Goal: Task Accomplishment & Management: Manage account settings

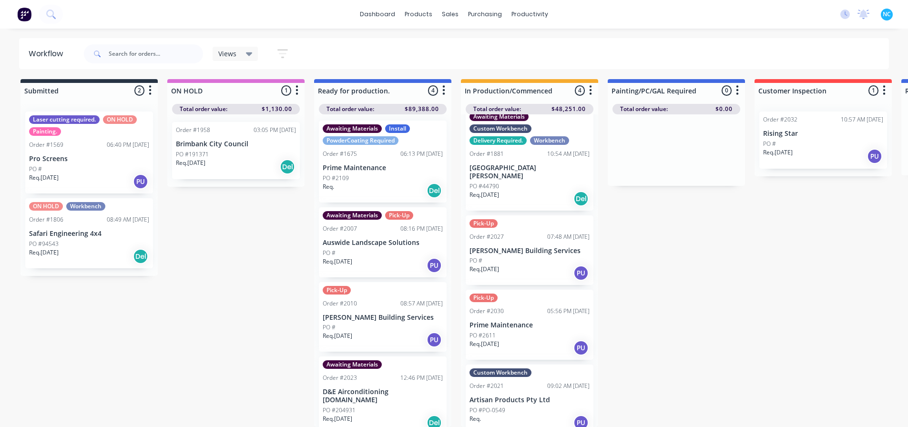
scroll to position [9, 0]
click at [528, 265] on div "Req. 17/09/25 PU" at bounding box center [529, 273] width 120 height 16
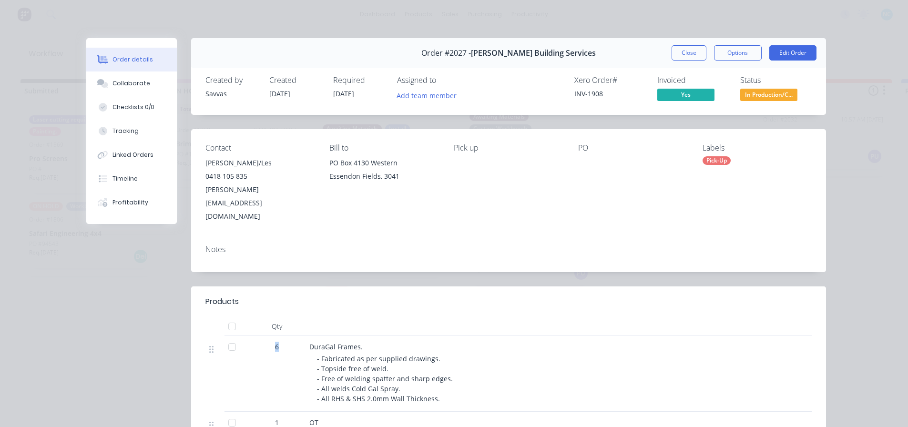
drag, startPoint x: 271, startPoint y: 322, endPoint x: 280, endPoint y: 330, distance: 12.1
click at [285, 342] on div "6" at bounding box center [277, 347] width 50 height 10
drag, startPoint x: 267, startPoint y: 334, endPoint x: 268, endPoint y: 321, distance: 12.9
click at [267, 336] on div "6" at bounding box center [276, 374] width 57 height 76
click at [268, 342] on div "6" at bounding box center [277, 347] width 50 height 10
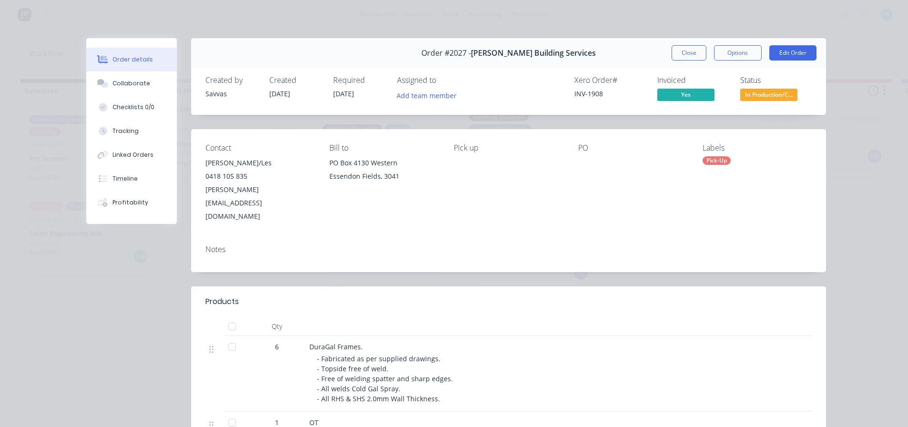
drag, startPoint x: 692, startPoint y: 46, endPoint x: 690, endPoint y: 51, distance: 5.1
click at [691, 46] on button "Close" at bounding box center [688, 52] width 35 height 15
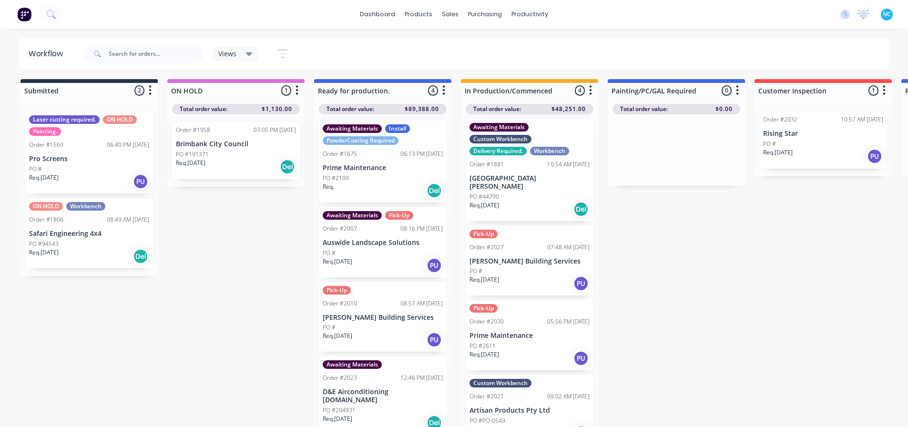
scroll to position [0, 0]
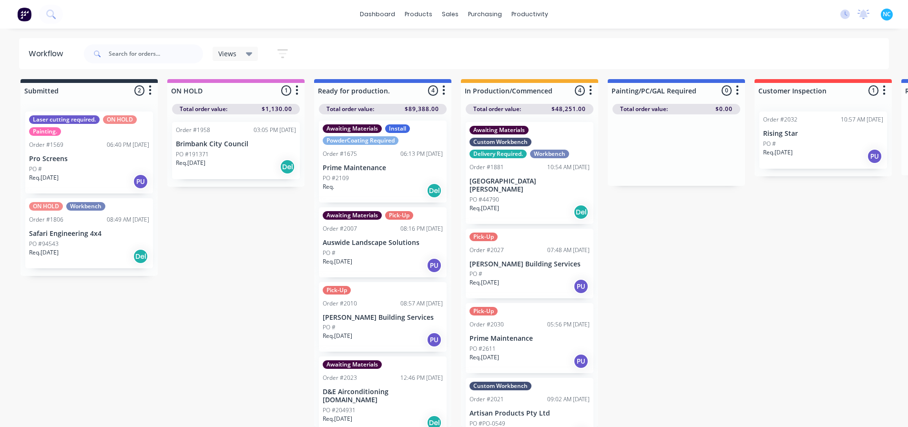
click at [394, 263] on div "Req. 02/09/25 PU" at bounding box center [383, 265] width 120 height 16
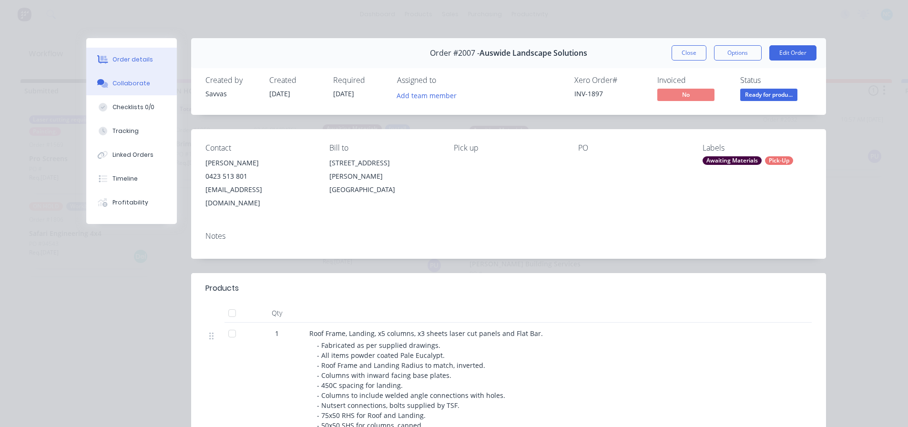
click at [147, 88] on button "Collaborate" at bounding box center [131, 83] width 91 height 24
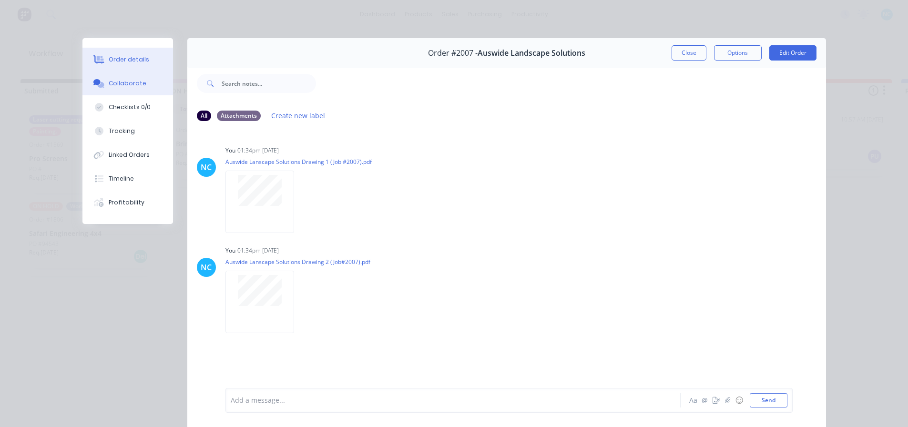
click at [144, 67] on button "Order details" at bounding box center [127, 60] width 91 height 24
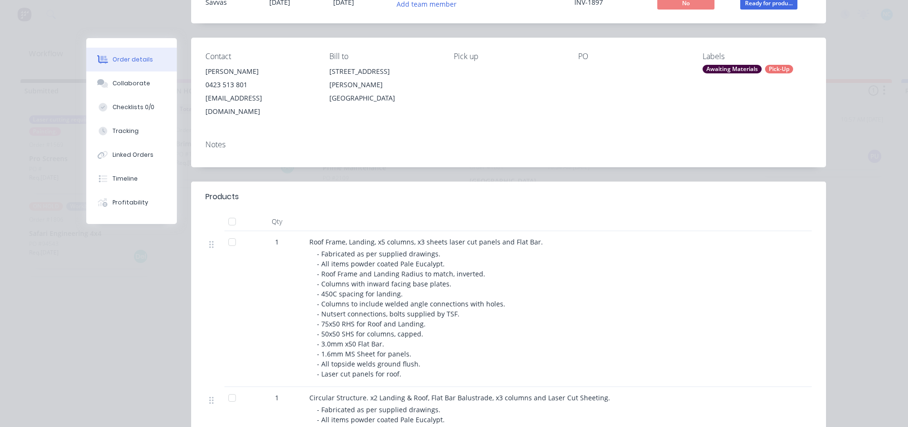
scroll to position [95, 0]
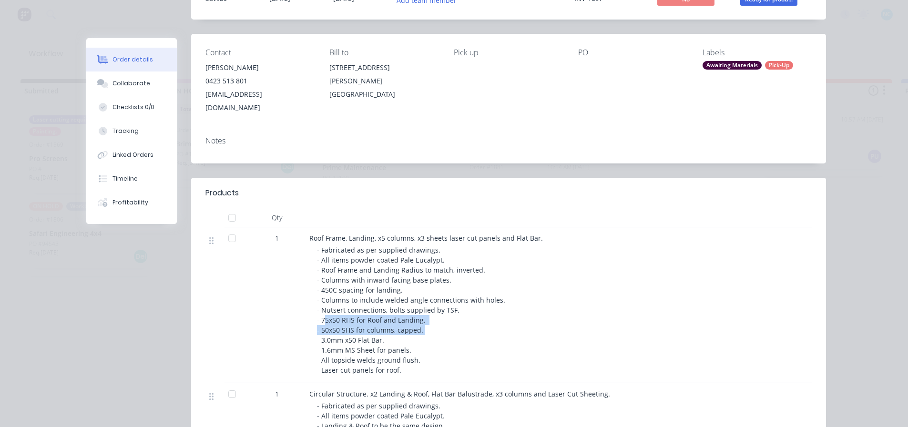
drag, startPoint x: 323, startPoint y: 307, endPoint x: 437, endPoint y: 315, distance: 115.1
click at [437, 315] on div "- Fabricated as per supplied drawings. - All items powder coated Pale Eucalypt.…" at bounding box center [500, 310] width 366 height 130
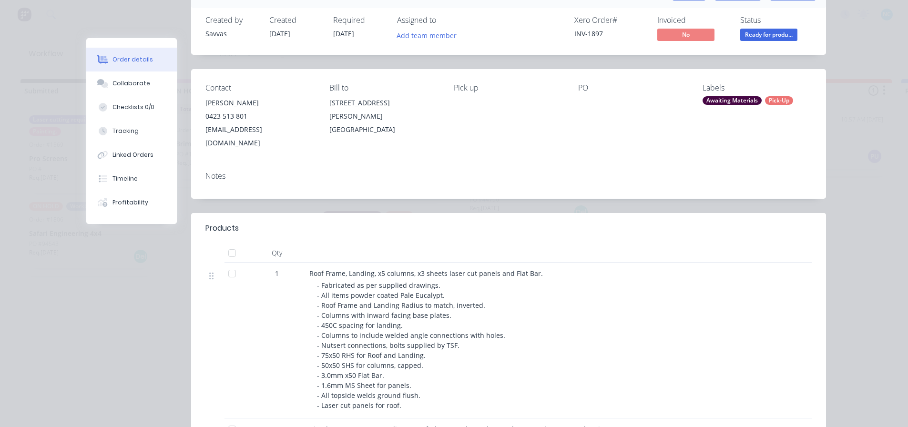
scroll to position [0, 0]
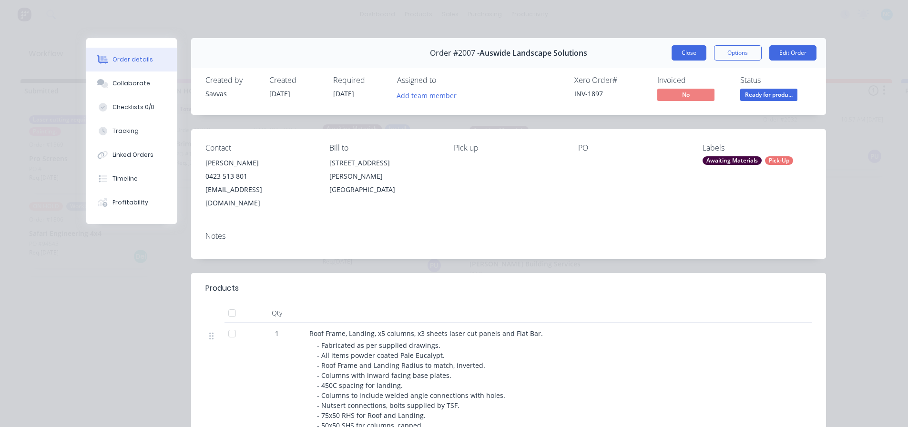
click at [681, 58] on button "Close" at bounding box center [688, 52] width 35 height 15
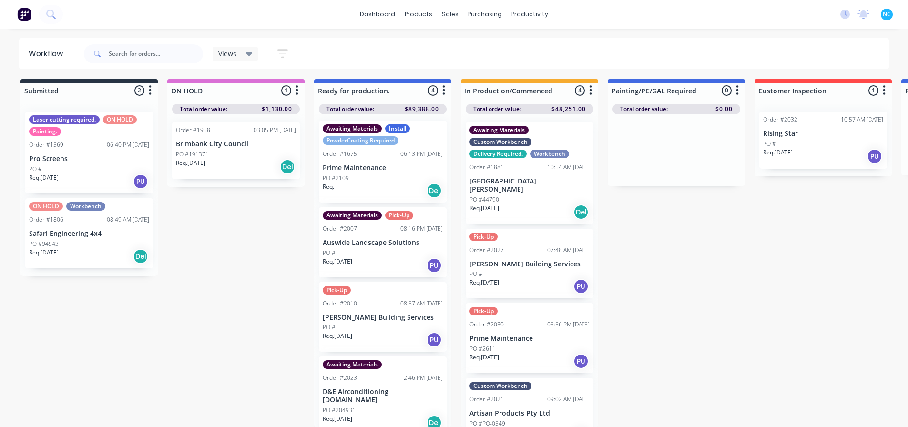
click at [380, 415] on div "Req. [DATE] Del" at bounding box center [383, 423] width 120 height 16
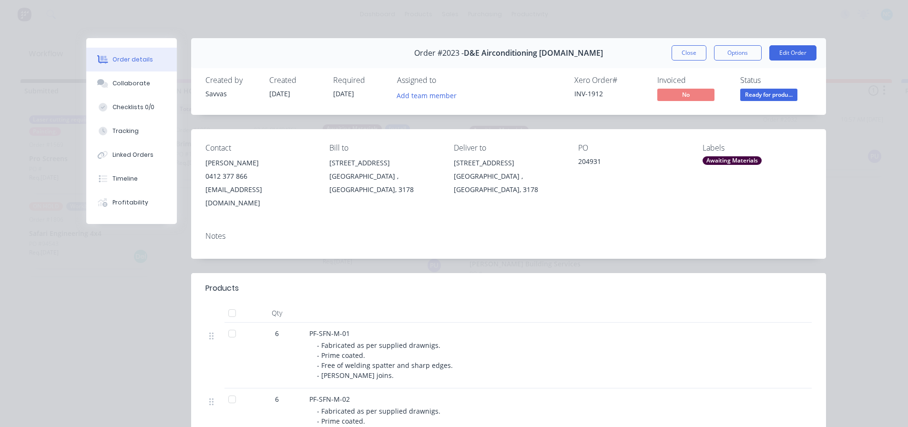
drag, startPoint x: 410, startPoint y: 43, endPoint x: 417, endPoint y: 45, distance: 7.8
click at [417, 45] on div "Order #2023 - D&E Airconditioning [DOMAIN_NAME] Close Options Edit Order" at bounding box center [508, 53] width 635 height 30
drag, startPoint x: 421, startPoint y: 46, endPoint x: 481, endPoint y: 51, distance: 60.7
click at [481, 51] on div "Order #2023 - D&E Airconditioning [DOMAIN_NAME] Close Options Edit Order" at bounding box center [508, 53] width 635 height 30
click at [481, 51] on span "D&E Airconditioning [DOMAIN_NAME]" at bounding box center [533, 53] width 139 height 9
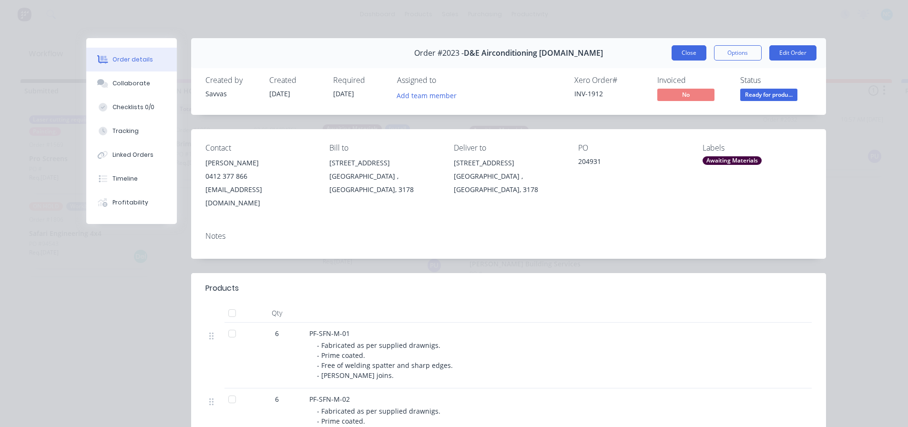
click at [689, 53] on button "Close" at bounding box center [688, 52] width 35 height 15
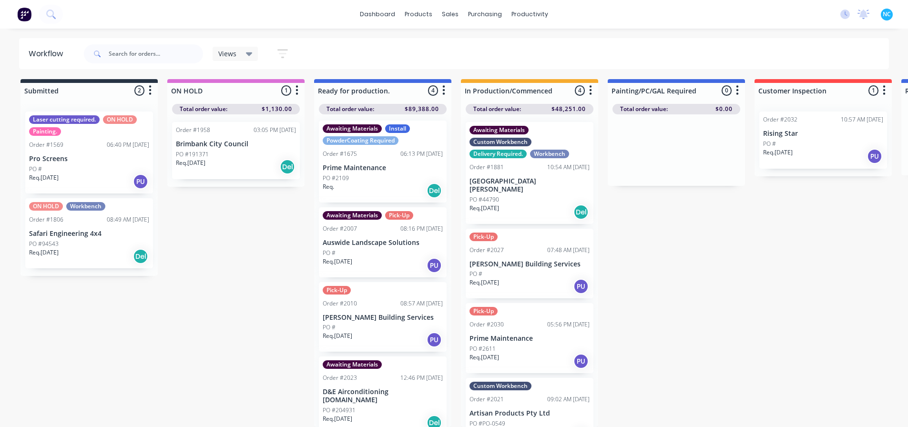
click at [376, 388] on div "Awaiting Materials Order #2023 12:46 PM 22/09/25 D&E Airconditioning Pty.Ltd PO…" at bounding box center [383, 395] width 128 height 78
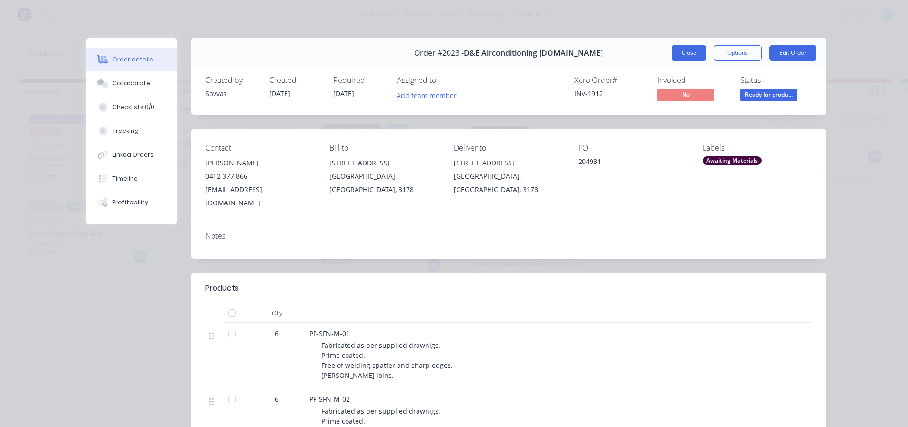
click at [680, 57] on button "Close" at bounding box center [688, 52] width 35 height 15
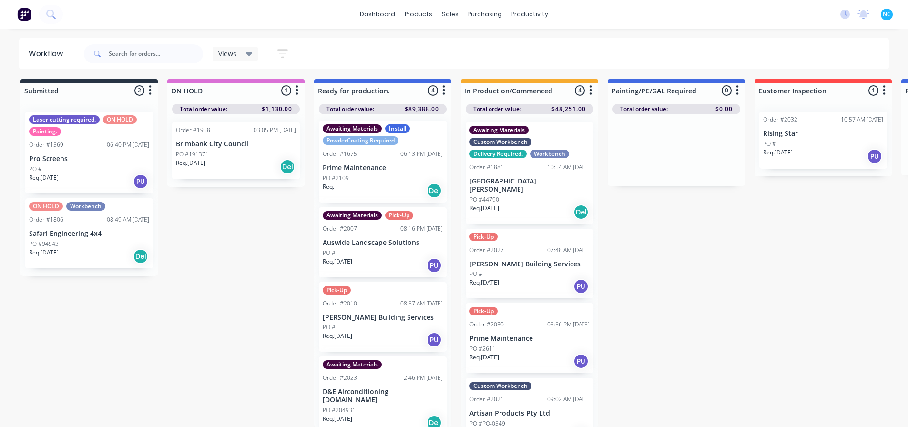
click at [381, 388] on p "D&E Airconditioning [DOMAIN_NAME]" at bounding box center [383, 396] width 120 height 16
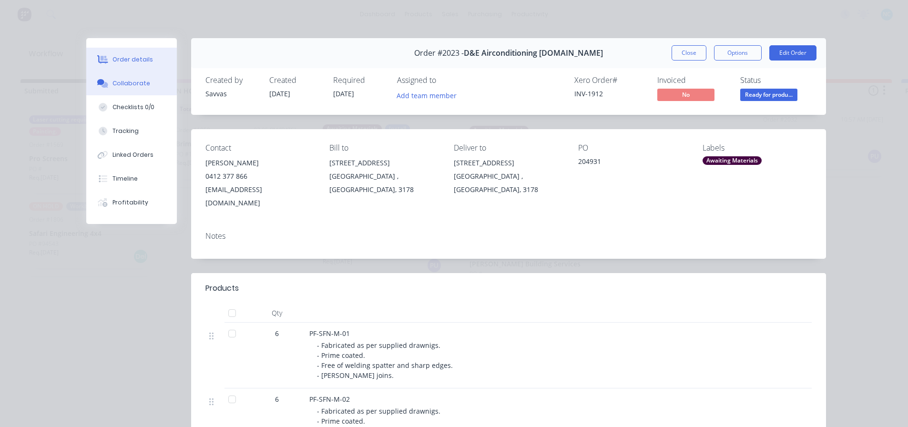
click at [154, 89] on button "Collaborate" at bounding box center [131, 83] width 91 height 24
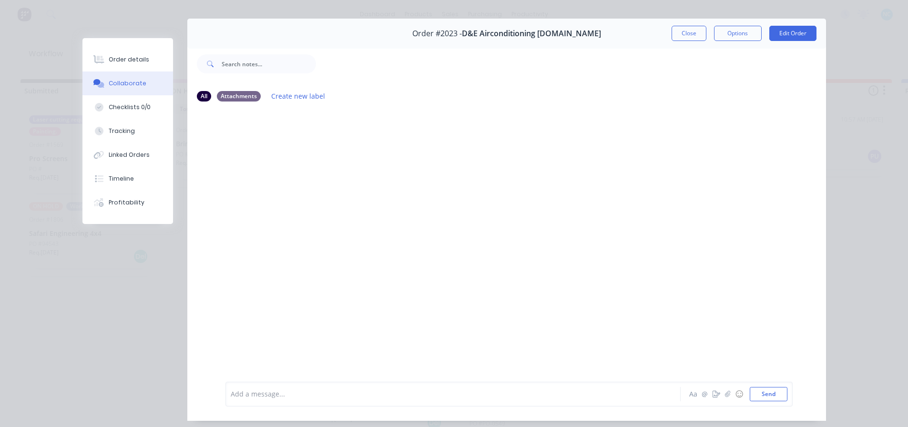
scroll to position [3, 0]
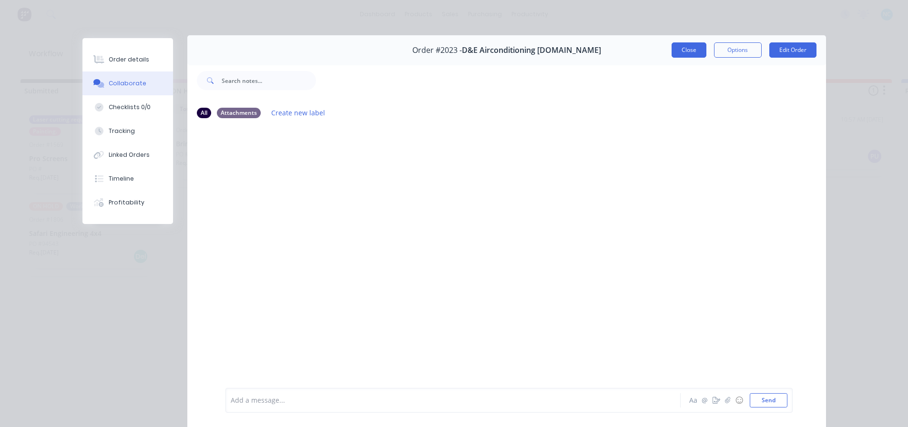
click at [681, 45] on button "Close" at bounding box center [688, 49] width 35 height 15
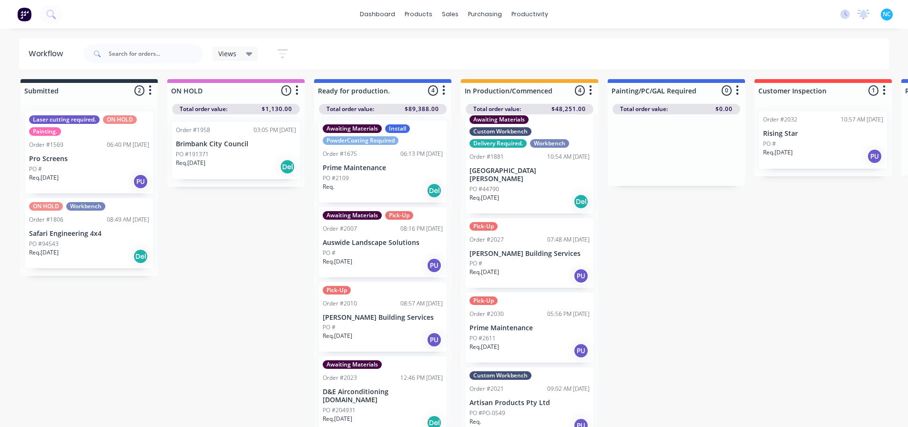
scroll to position [13, 0]
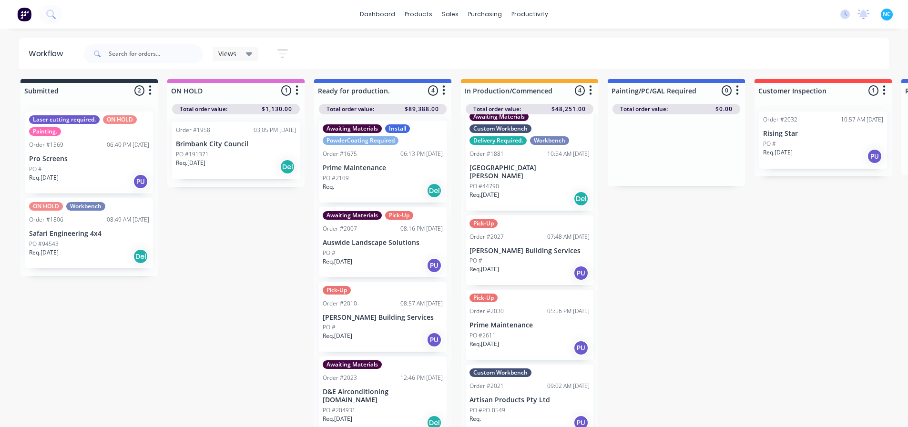
click at [546, 415] on div "Req. PU" at bounding box center [529, 423] width 120 height 16
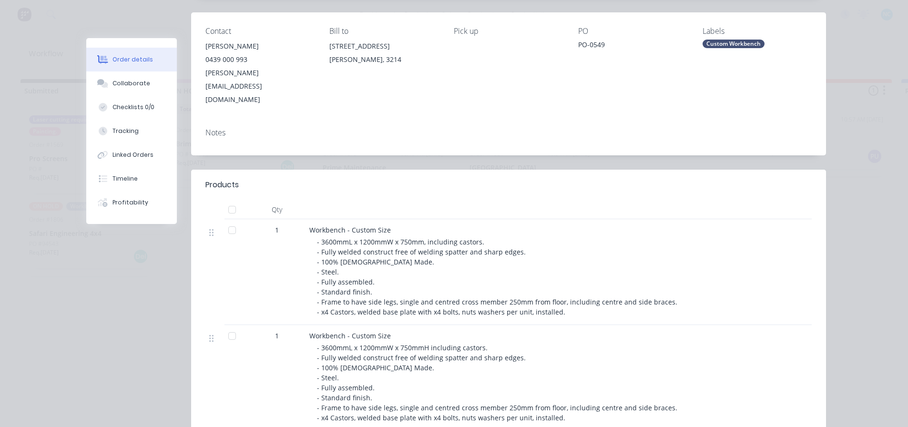
scroll to position [143, 0]
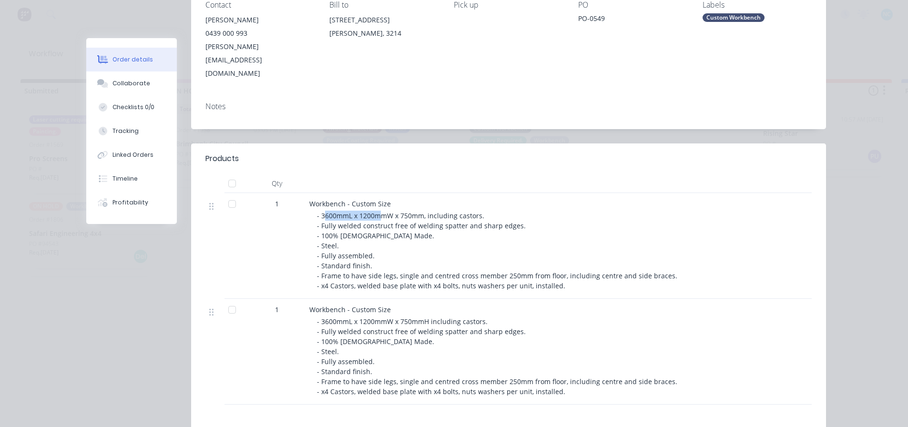
drag, startPoint x: 322, startPoint y: 190, endPoint x: 376, endPoint y: 190, distance: 54.3
click at [376, 211] on span "- 3600mmL x 1200mmW x 750mm, including castors. - Fully welded construct free o…" at bounding box center [497, 250] width 360 height 79
drag, startPoint x: 435, startPoint y: 237, endPoint x: 443, endPoint y: 236, distance: 8.1
click at [440, 236] on div "- 3600mmL x 1200mmW x 750mm, including castors. - Fully welded construct free o…" at bounding box center [500, 251] width 366 height 80
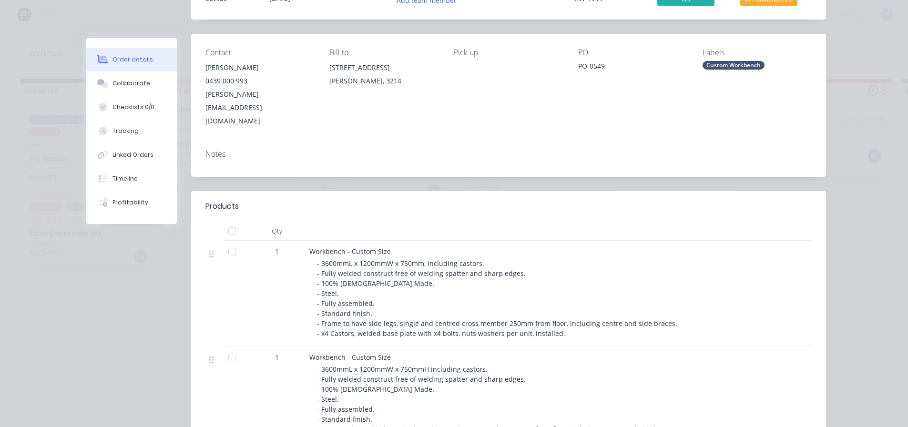
click at [601, 261] on div "- 3600mmL x 1200mmW x 750mm, including castors. - Fully welded construct free o…" at bounding box center [500, 298] width 366 height 80
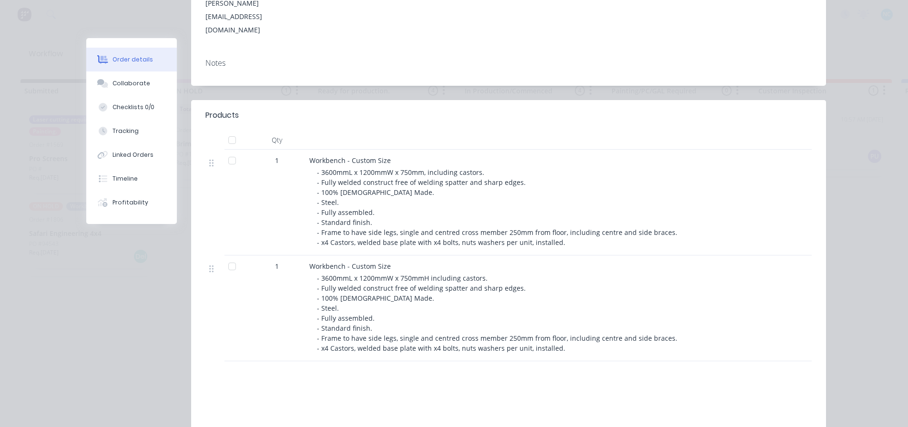
scroll to position [191, 0]
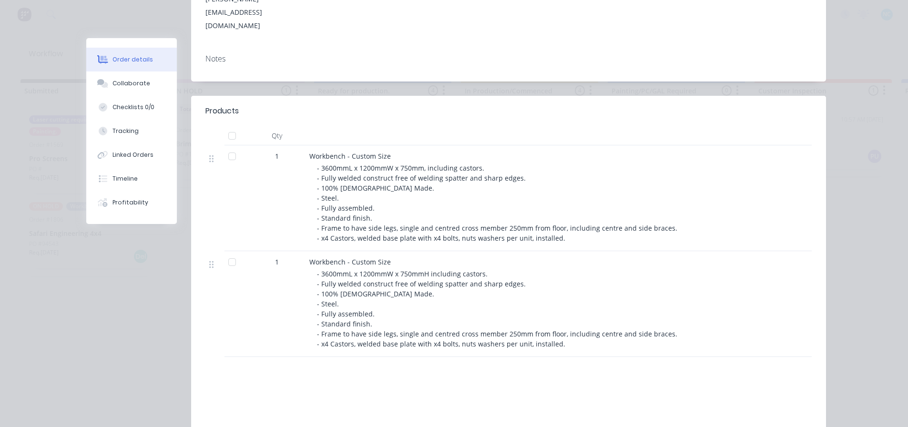
click at [122, 71] on button "Order details" at bounding box center [131, 60] width 91 height 24
click at [122, 74] on button "Collaborate" at bounding box center [131, 83] width 91 height 24
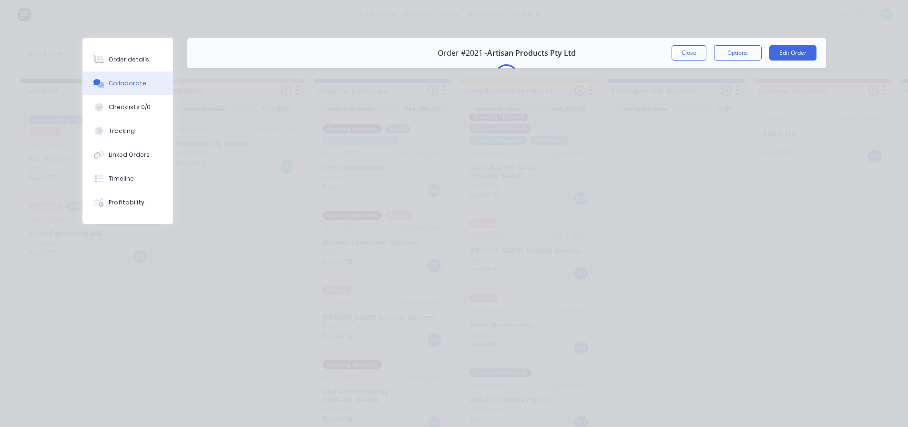
scroll to position [0, 0]
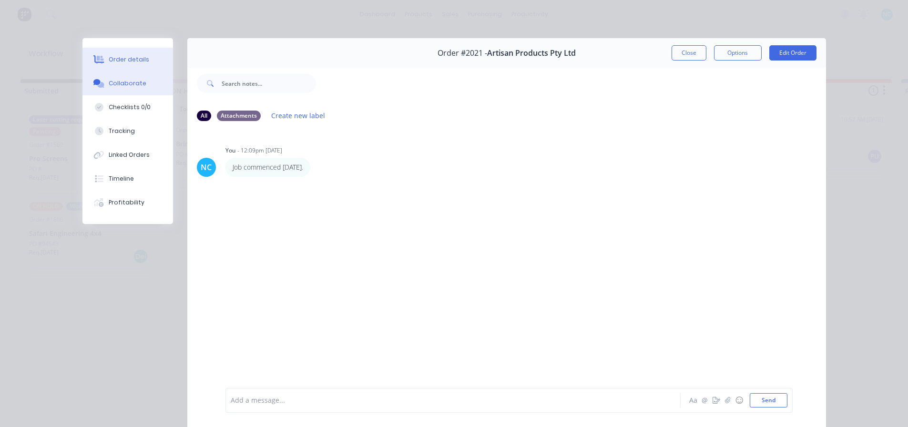
click at [134, 63] on div "Order details" at bounding box center [129, 59] width 40 height 9
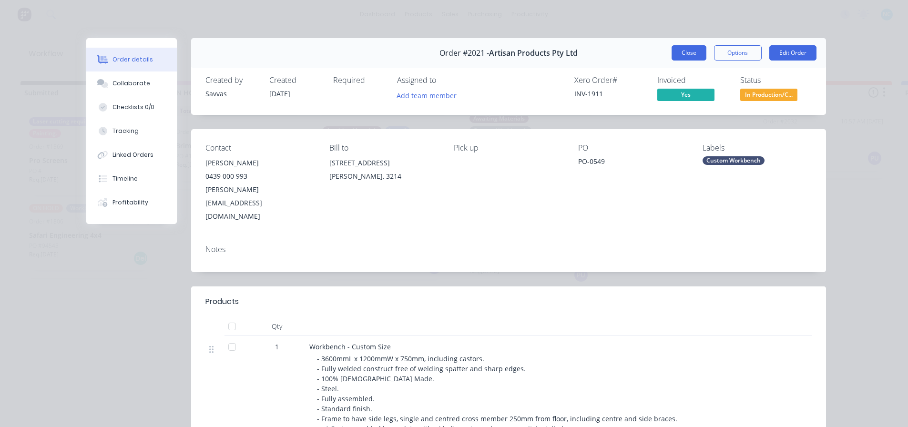
click at [684, 55] on button "Close" at bounding box center [688, 52] width 35 height 15
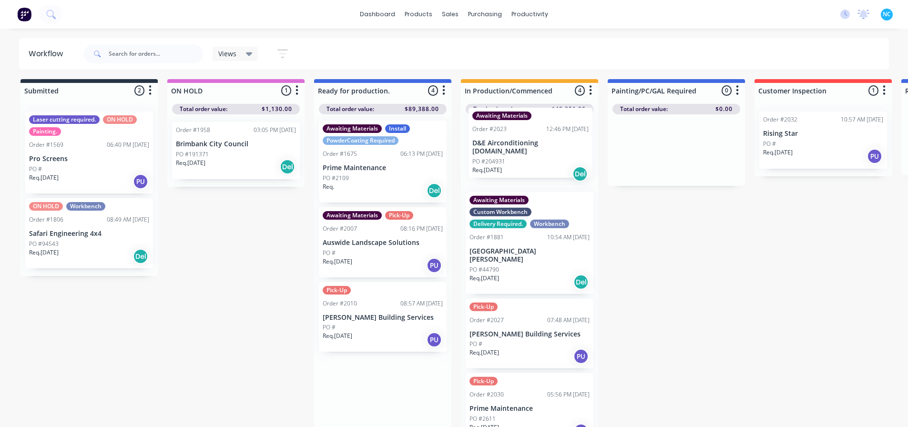
drag, startPoint x: 400, startPoint y: 390, endPoint x: 556, endPoint y: 144, distance: 291.1
click at [556, 144] on div "Submitted 2 Sort By Created date Required date Order number Customer name Most …" at bounding box center [856, 253] width 1727 height 348
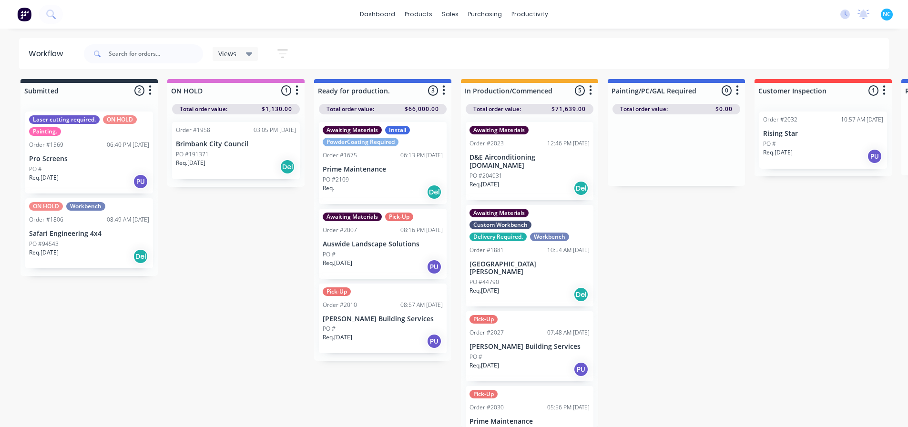
click at [519, 180] on div "Req. [DATE] Del" at bounding box center [529, 188] width 120 height 16
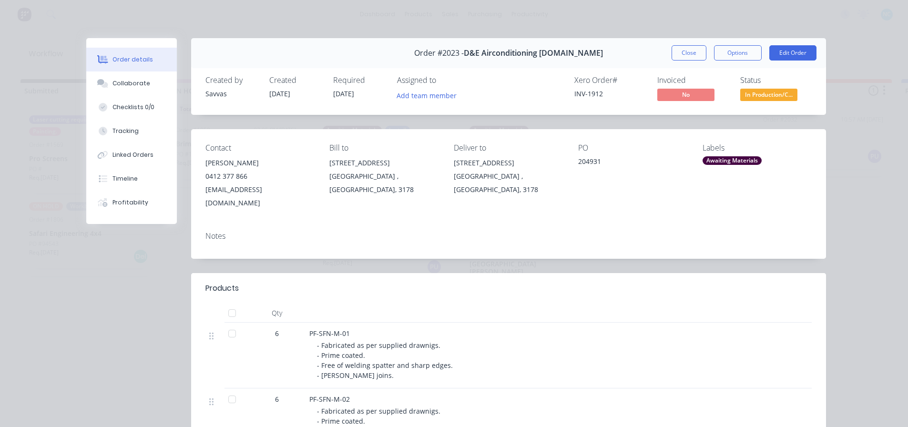
click at [690, 44] on div "Order #2023 - D&E Airconditioning [DOMAIN_NAME] Close Options Edit Order" at bounding box center [508, 53] width 635 height 30
click at [685, 52] on button "Close" at bounding box center [688, 52] width 35 height 15
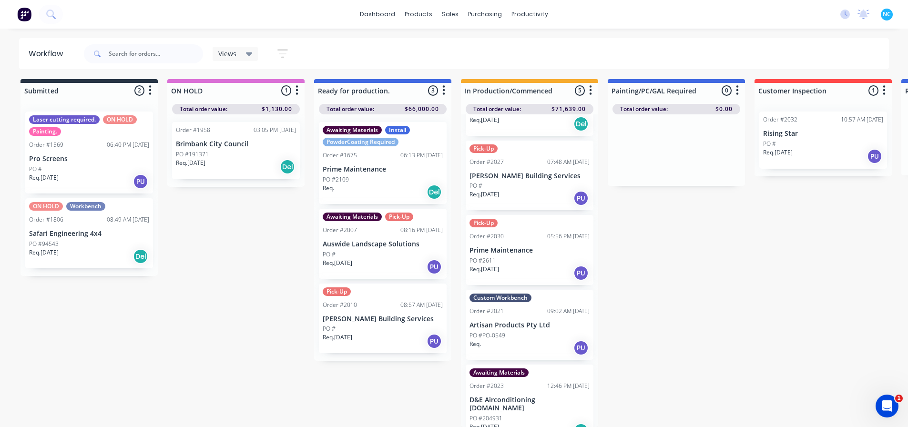
scroll to position [9, 0]
click at [510, 340] on div "Req. PU" at bounding box center [529, 348] width 120 height 16
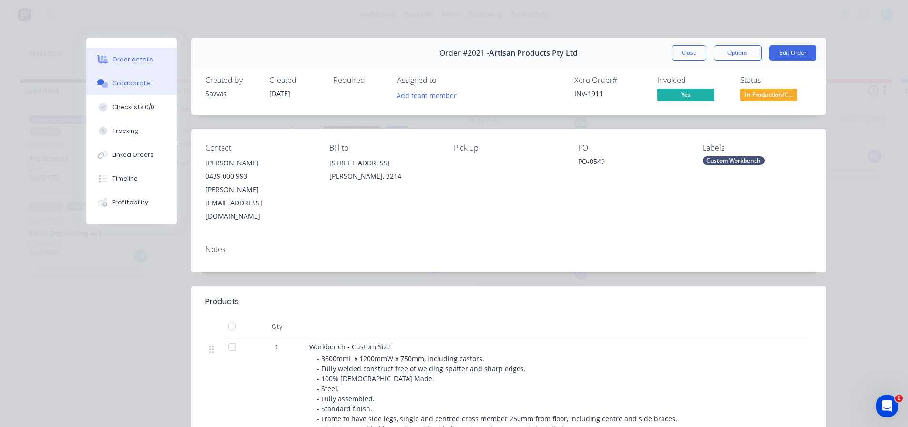
click at [133, 84] on div "Collaborate" at bounding box center [131, 83] width 38 height 9
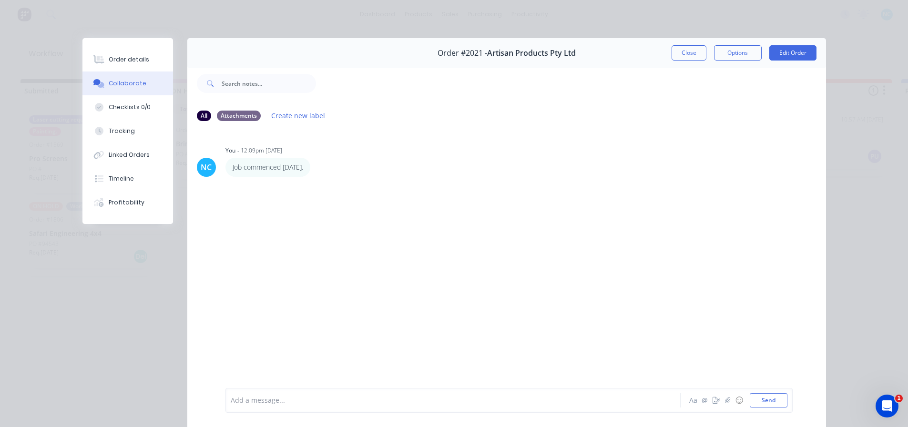
click at [684, 56] on button "Close" at bounding box center [688, 52] width 35 height 15
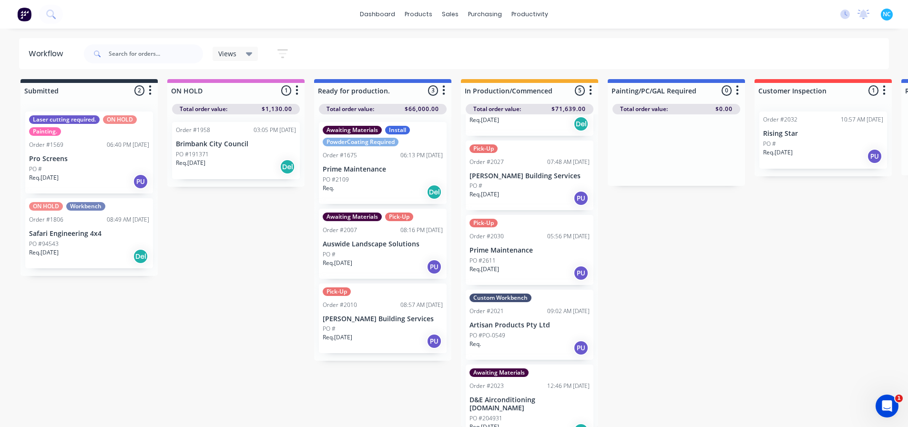
click at [534, 414] on div "PO #204931" at bounding box center [529, 418] width 120 height 9
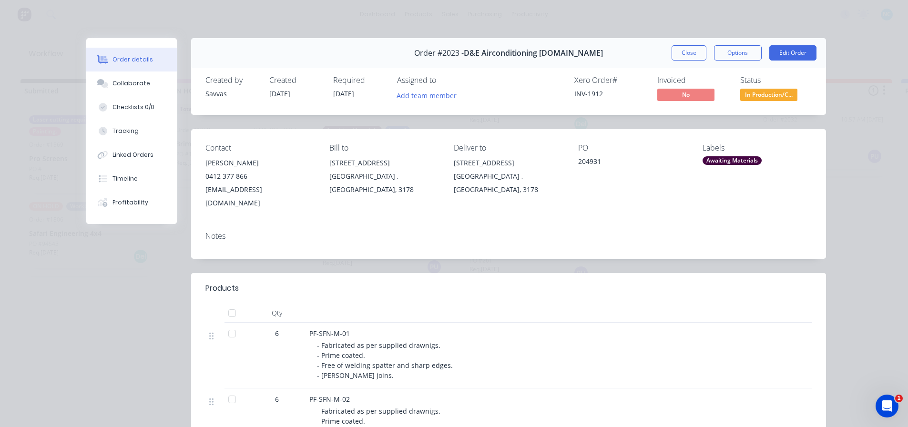
scroll to position [48, 0]
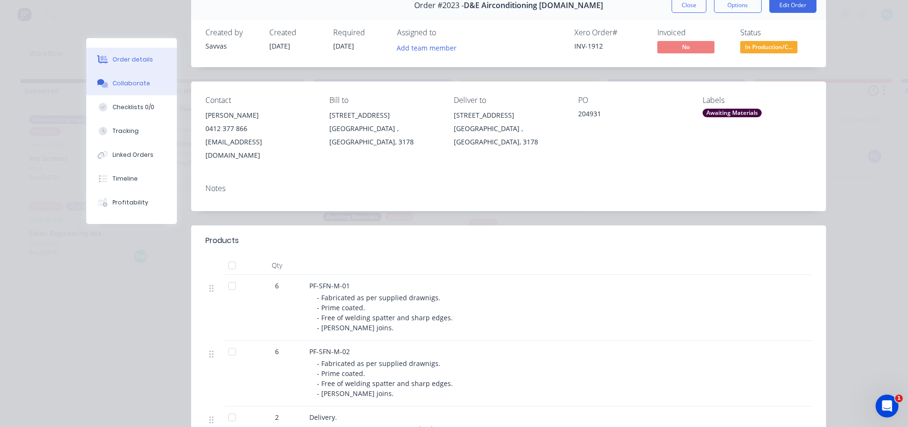
click at [149, 91] on button "Collaborate" at bounding box center [131, 83] width 91 height 24
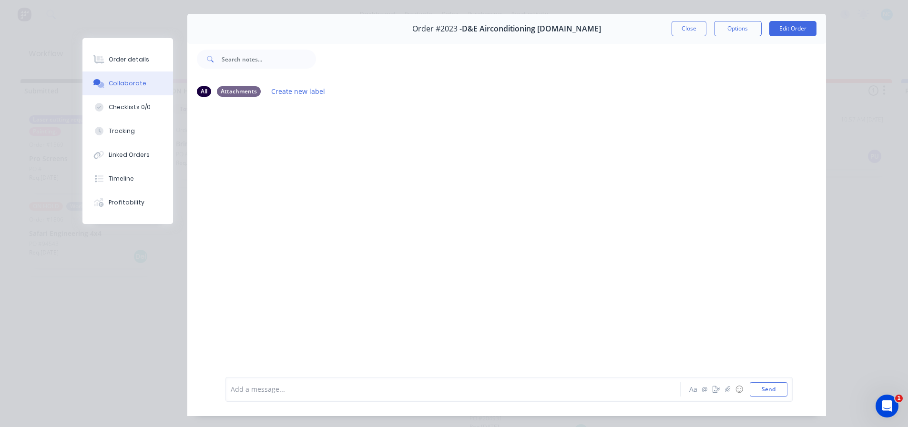
click at [413, 398] on div "Add a message... Aa @ ☺ Send" at bounding box center [506, 389] width 638 height 53
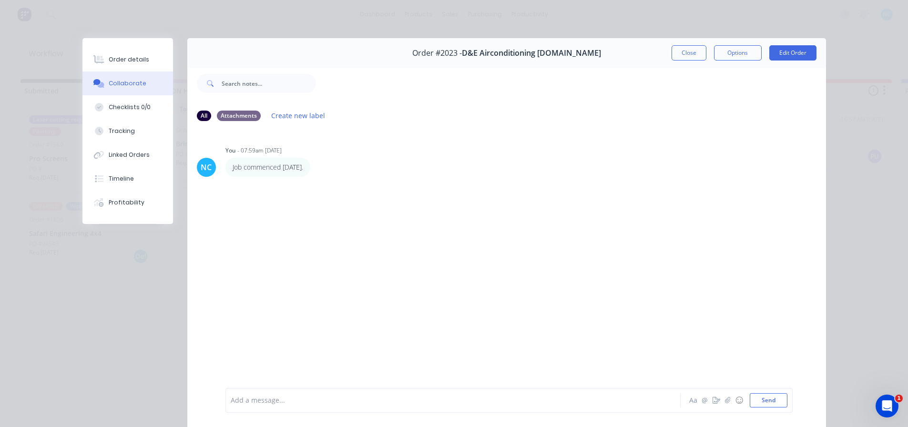
click at [673, 61] on div "Order #2023 - D&E Airconditioning [DOMAIN_NAME] Close Options Edit Order" at bounding box center [506, 53] width 638 height 30
click at [674, 59] on button "Close" at bounding box center [688, 52] width 35 height 15
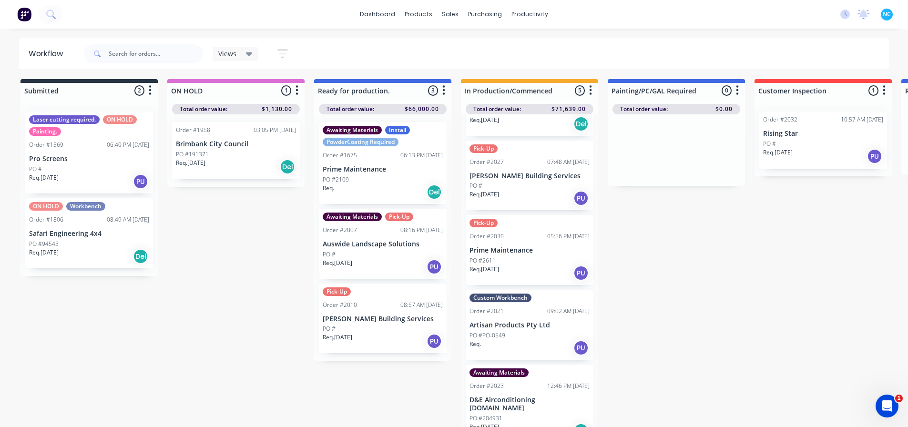
click at [227, 151] on div "PO #191371" at bounding box center [236, 154] width 120 height 9
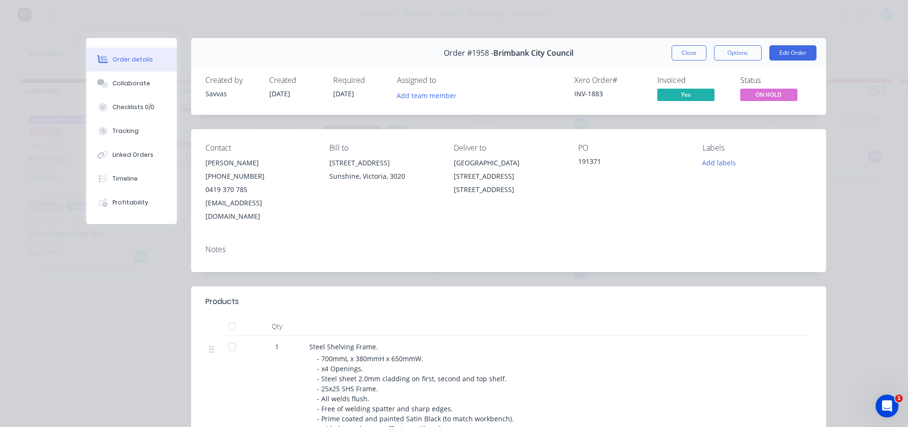
click at [662, 53] on div "Order #1958 - Brimbank City Council Close Options Edit Order" at bounding box center [508, 53] width 635 height 30
click at [673, 53] on button "Close" at bounding box center [688, 52] width 35 height 15
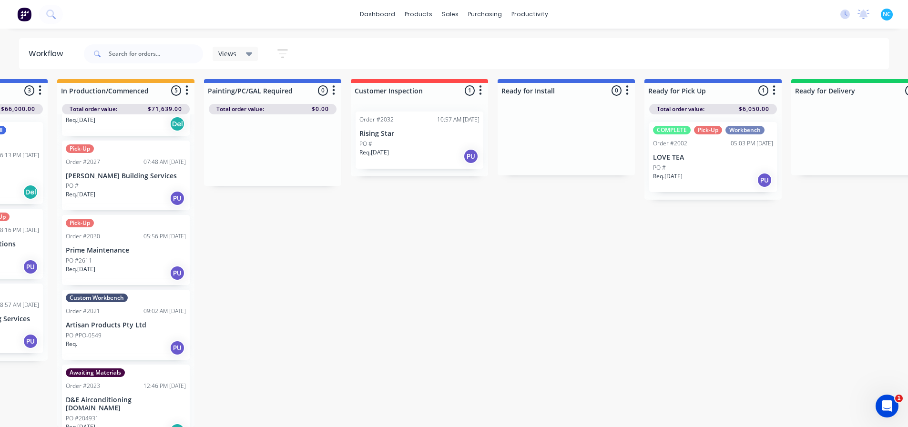
scroll to position [9, 460]
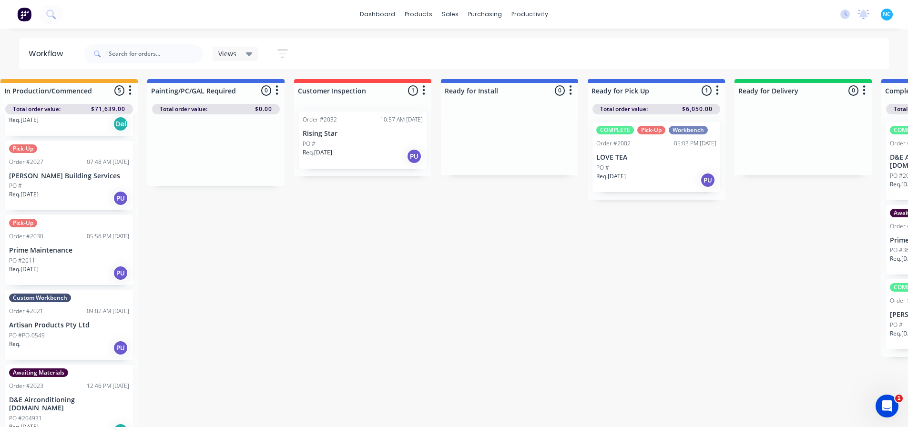
click at [351, 148] on div "Req. [DATE] PU" at bounding box center [363, 156] width 120 height 16
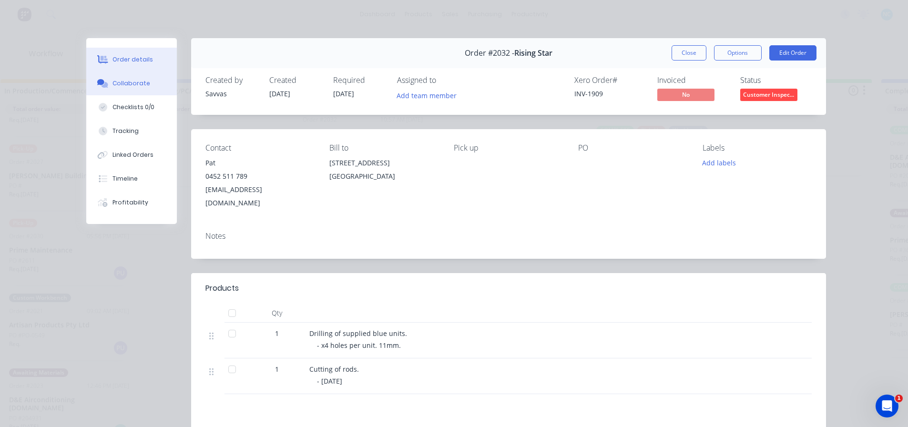
click at [147, 91] on button "Collaborate" at bounding box center [131, 83] width 91 height 24
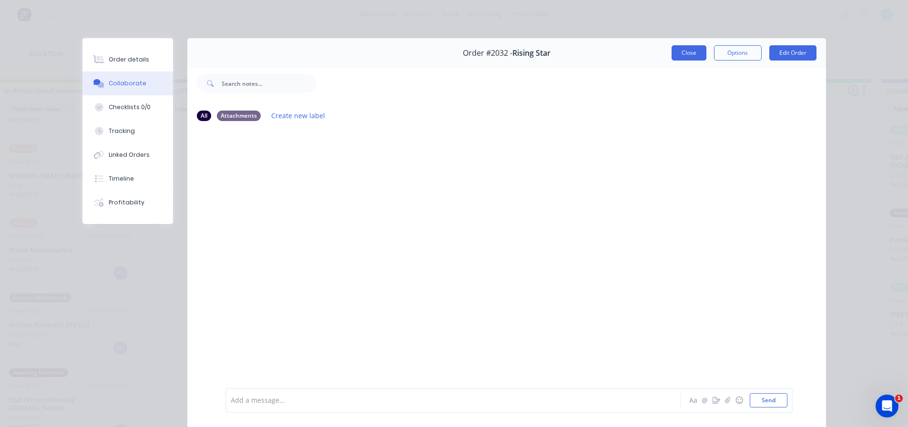
drag, startPoint x: 670, startPoint y: 63, endPoint x: 676, endPoint y: 56, distance: 9.2
click at [672, 61] on div "Order #2032 - Rising Star Close Options Edit Order" at bounding box center [506, 53] width 638 height 30
click at [676, 56] on button "Close" at bounding box center [688, 52] width 35 height 15
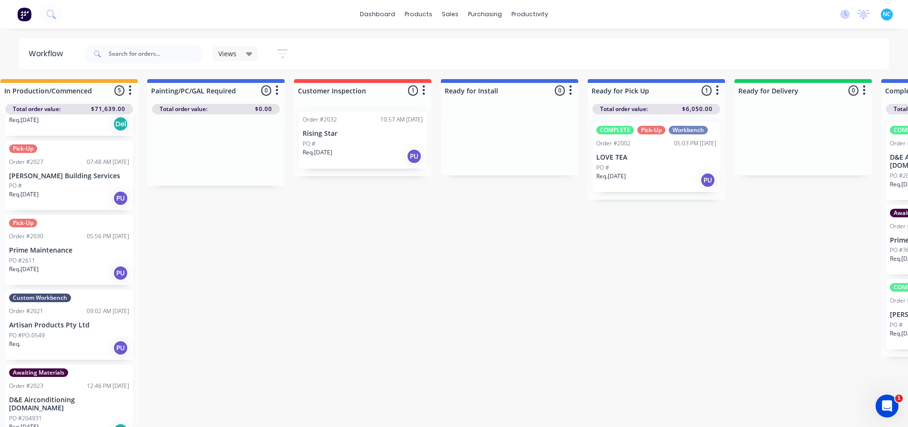
click at [583, 426] on div "Submitted 2 Sort By Created date Required date Order number Customer name Most …" at bounding box center [396, 253] width 1727 height 348
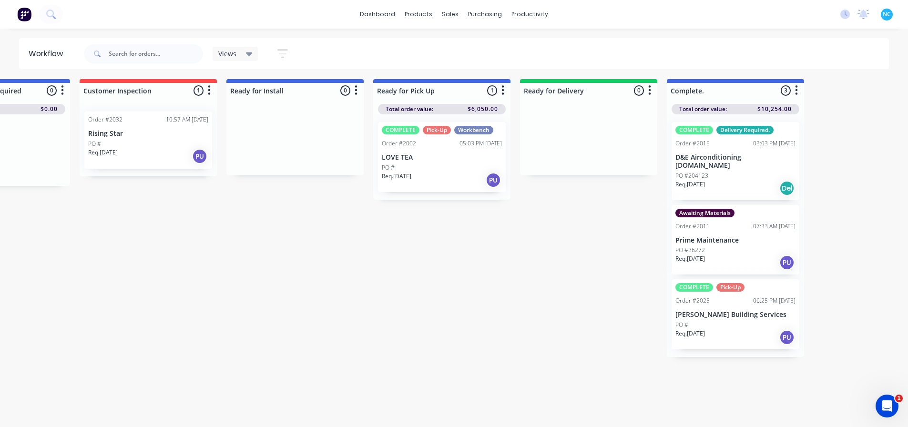
scroll to position [9, 820]
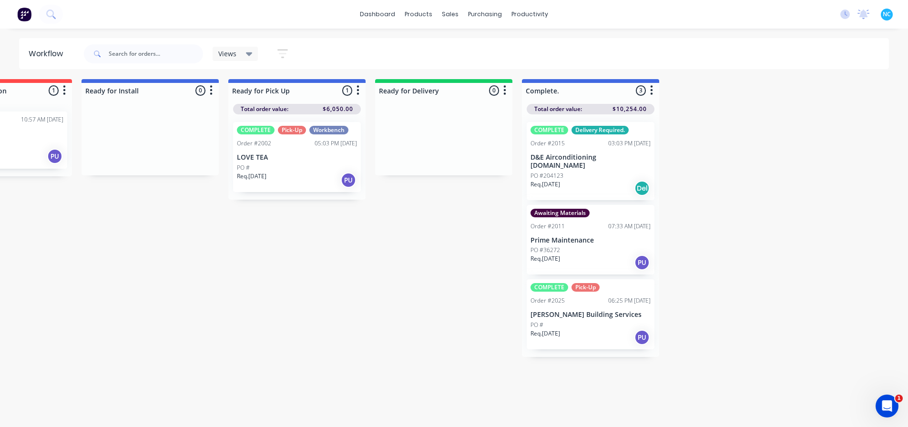
click at [293, 163] on div "PO #" at bounding box center [297, 167] width 120 height 9
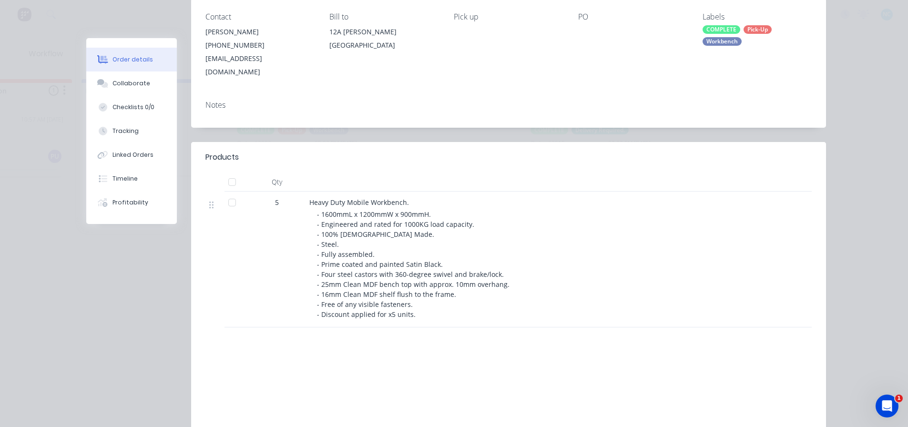
scroll to position [143, 0]
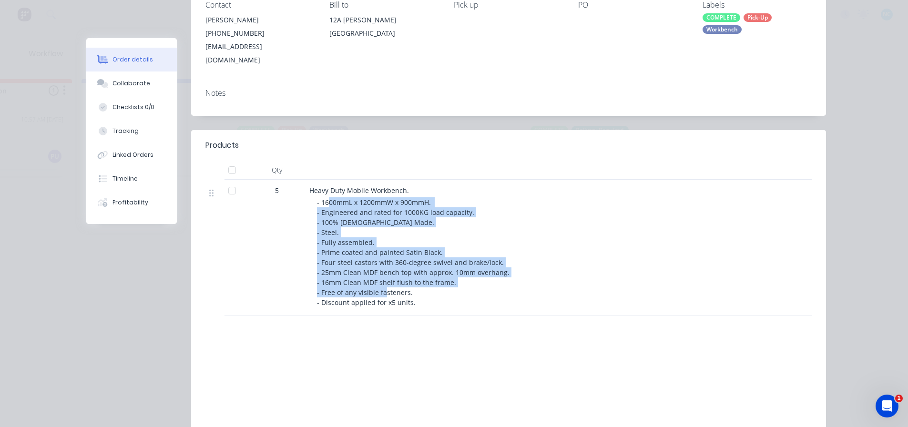
drag, startPoint x: 324, startPoint y: 187, endPoint x: 459, endPoint y: 279, distance: 163.2
click at [459, 279] on div "- 1600mmL x 1200mmW x 900mmH. - Engineered and rated for 1000KG load capacity. …" at bounding box center [500, 252] width 366 height 110
drag, startPoint x: 459, startPoint y: 280, endPoint x: 456, endPoint y: 285, distance: 6.2
click at [459, 281] on div "- 1600mmL x 1200mmW x 900mmH. - Engineered and rated for 1000KG load capacity. …" at bounding box center [500, 252] width 366 height 110
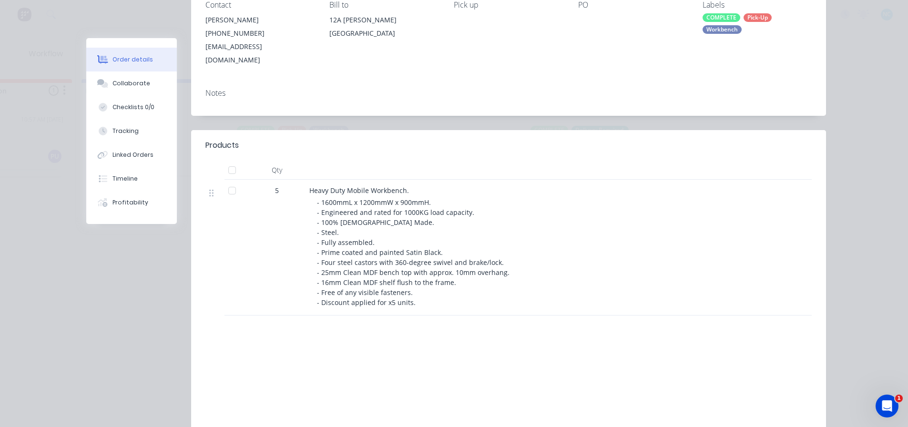
drag, startPoint x: 426, startPoint y: 299, endPoint x: 414, endPoint y: 292, distance: 14.3
click at [425, 298] on div "Heavy Duty Mobile Workbench. - 1600mmL x 1200mmW x 900mmH. - Engineered and rat…" at bounding box center [495, 248] width 381 height 136
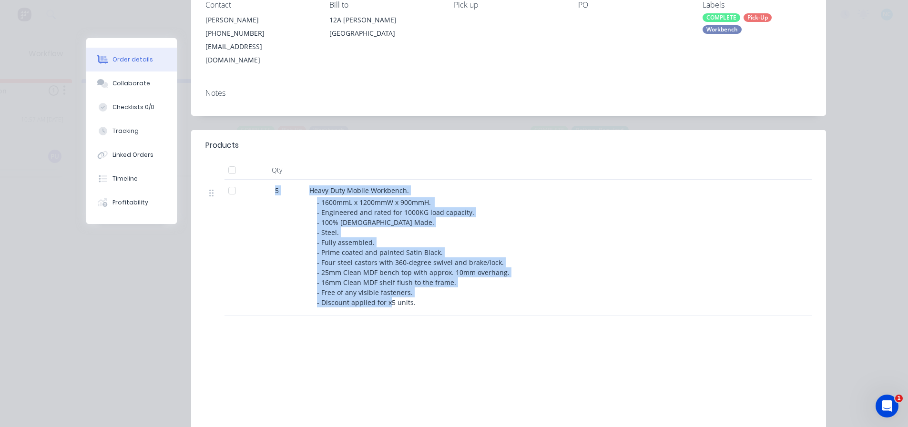
drag, startPoint x: 414, startPoint y: 292, endPoint x: 306, endPoint y: 162, distance: 168.9
click at [306, 162] on div "Qty 5 Heavy Duty Mobile Workbench. - 1600mmL x 1200mmW x 900mmH. - Engineered a…" at bounding box center [508, 238] width 606 height 155
click at [336, 182] on div "Heavy Duty Mobile Workbench. - 1600mmL x 1200mmW x 900mmH. - Engineered and rat…" at bounding box center [495, 248] width 381 height 136
drag, startPoint x: 317, startPoint y: 179, endPoint x: 476, endPoint y: 304, distance: 202.2
click at [476, 304] on div "Products Qty 5 Heavy Duty Mobile Workbench. - 1600mmL x 1200mmW x 900mmH. - Eng…" at bounding box center [508, 300] width 635 height 341
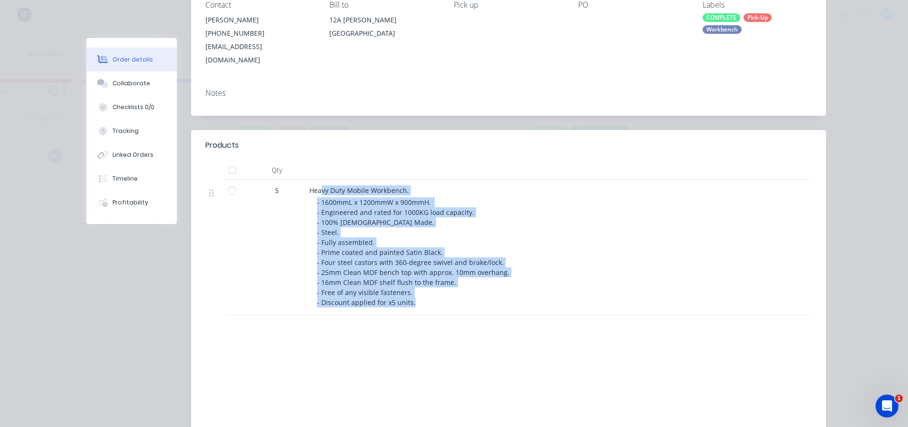
click at [476, 304] on div "Products Qty 5 Heavy Duty Mobile Workbench. - 1600mmL x 1200mmW x 900mmH. - Eng…" at bounding box center [508, 300] width 635 height 341
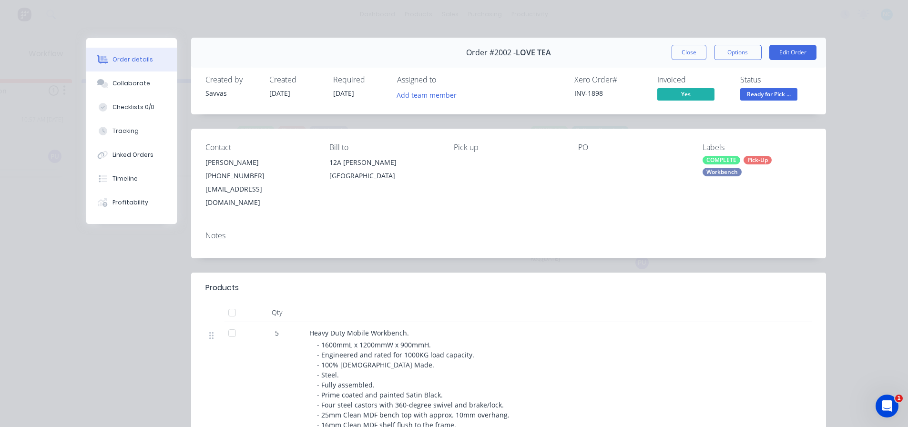
scroll to position [0, 0]
click at [687, 51] on button "Close" at bounding box center [688, 52] width 35 height 15
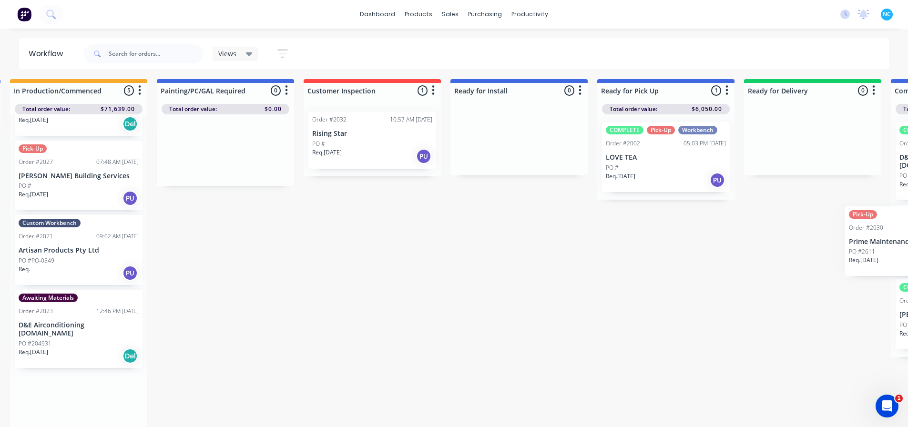
scroll to position [9, 514]
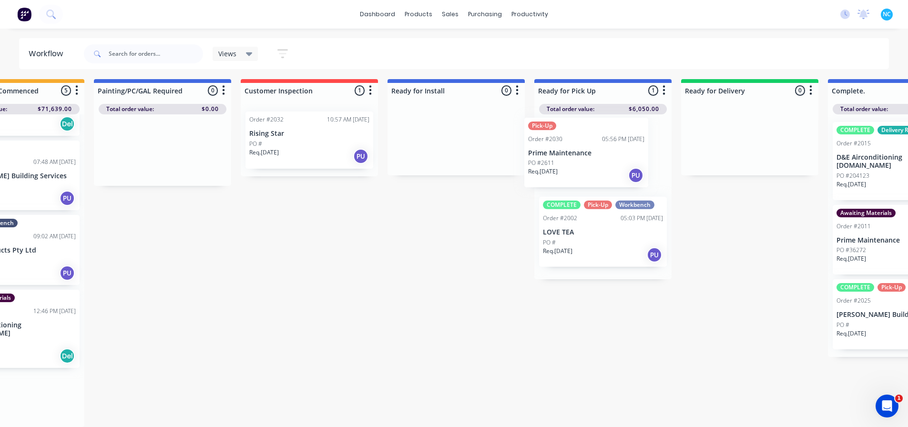
drag, startPoint x: 266, startPoint y: 255, endPoint x: 588, endPoint y: 172, distance: 332.0
click at [588, 172] on div "Submitted 2 Sort By Created date Required date Order number Customer name Most …" at bounding box center [342, 253] width 1727 height 348
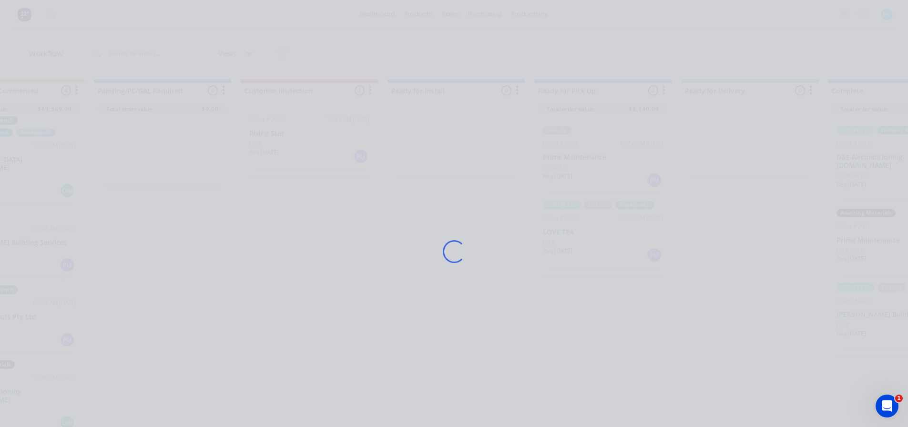
scroll to position [13, 0]
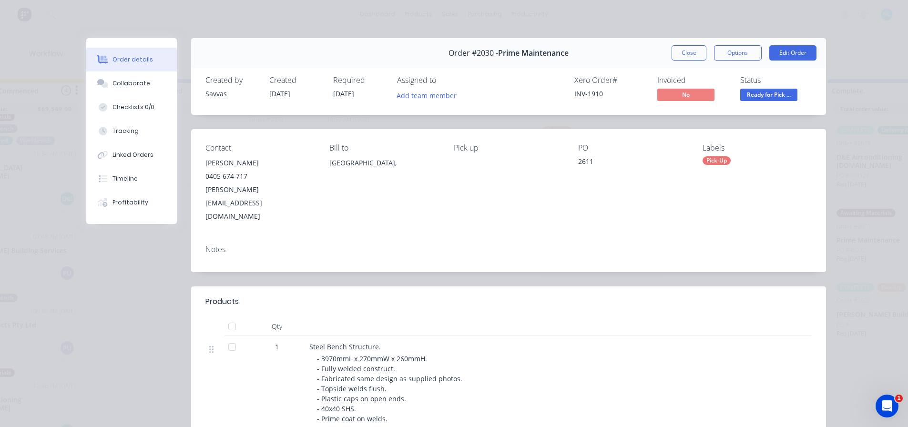
click at [704, 159] on div "Pick-Up" at bounding box center [716, 160] width 28 height 9
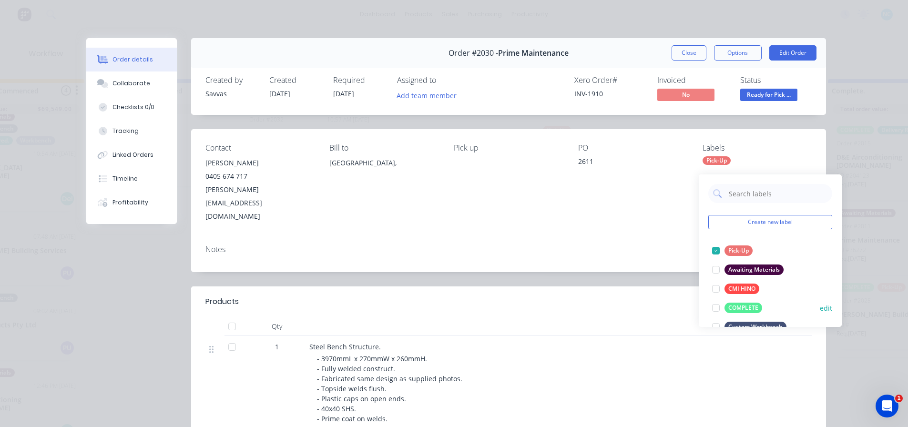
click at [713, 304] on div at bounding box center [715, 307] width 19 height 19
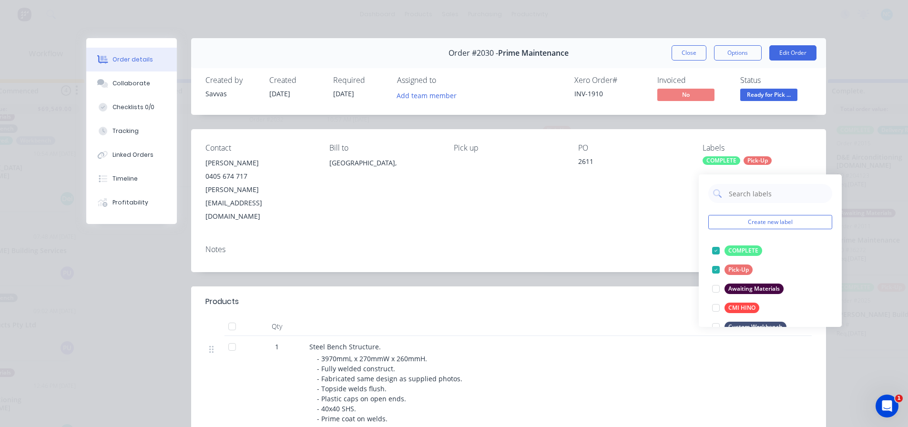
click at [618, 245] on div "Notes" at bounding box center [508, 249] width 606 height 9
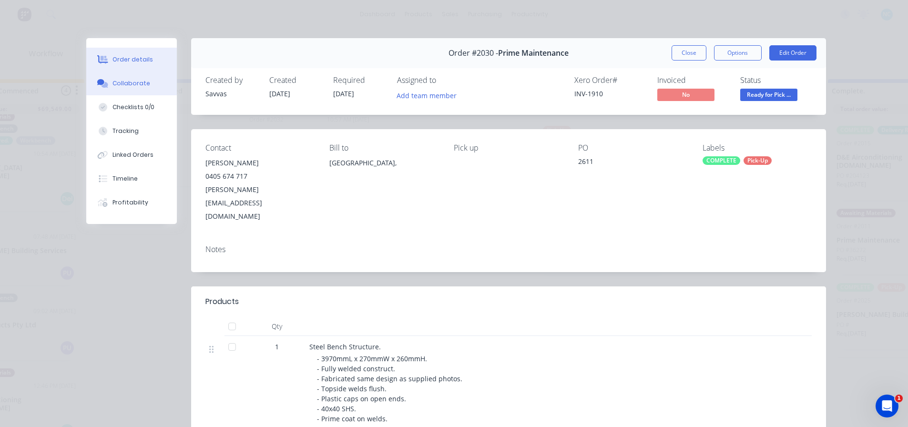
click at [154, 87] on button "Collaborate" at bounding box center [131, 83] width 91 height 24
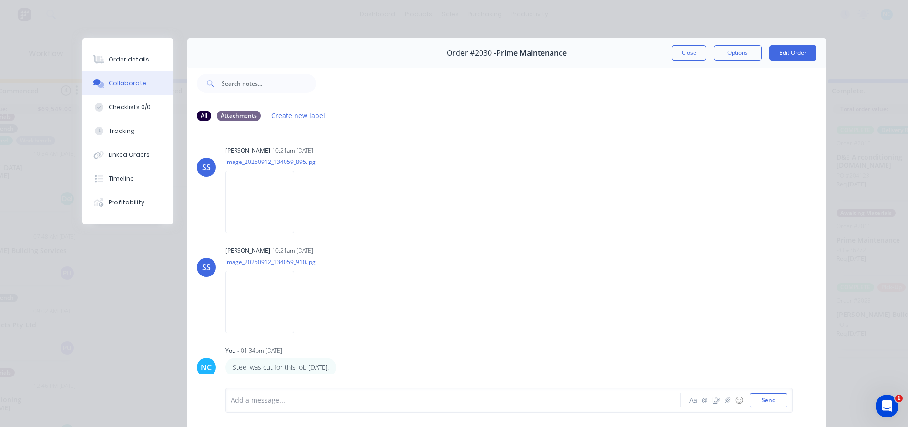
click at [331, 387] on div "Add a message... Aa @ ☺ Send" at bounding box center [506, 400] width 638 height 53
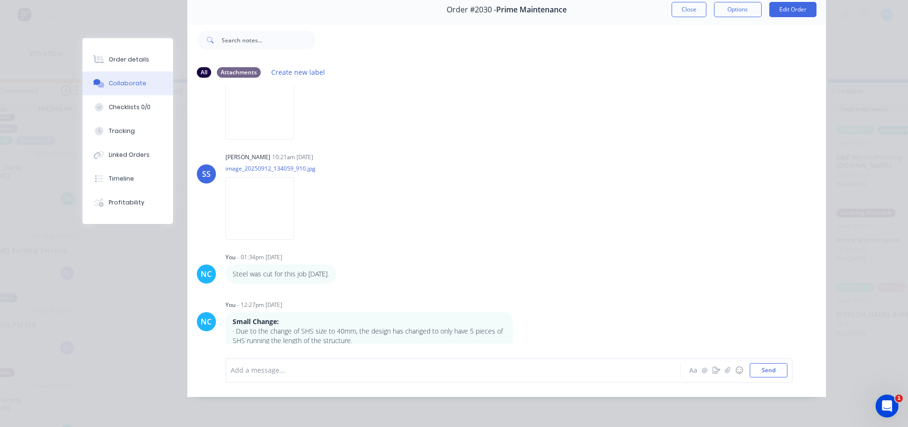
scroll to position [51, 0]
click at [359, 360] on div "Add a message... Aa @ ☺ Send" at bounding box center [508, 370] width 567 height 25
drag, startPoint x: 359, startPoint y: 359, endPoint x: 379, endPoint y: 364, distance: 20.7
click at [379, 364] on div "Add a message... Aa @ ☺ Send" at bounding box center [508, 370] width 567 height 25
click at [379, 364] on div "Add a message..." at bounding box center [439, 370] width 417 height 14
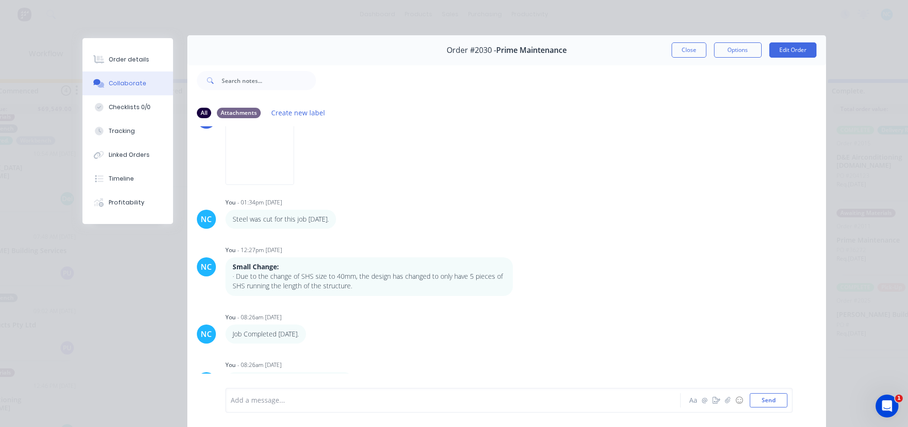
scroll to position [0, 0]
click at [688, 44] on div "Order #2030 - Prime Maintenance Close Options Edit Order" at bounding box center [506, 53] width 638 height 30
click at [688, 51] on button "Close" at bounding box center [688, 52] width 35 height 15
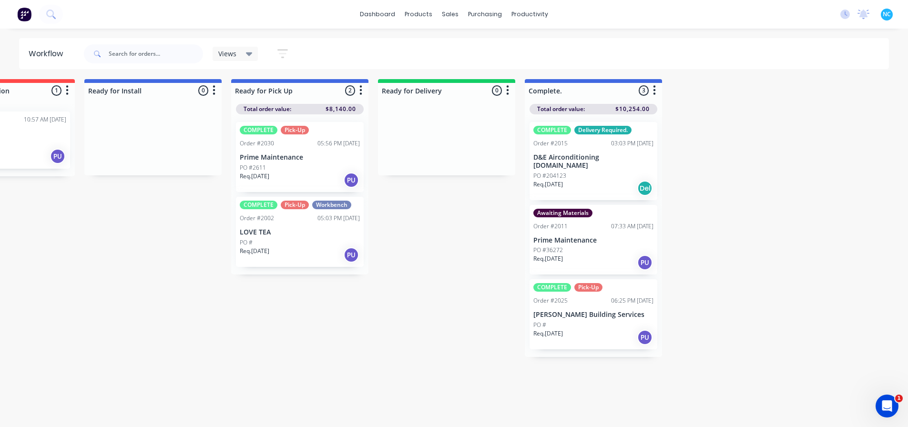
scroll to position [9, 820]
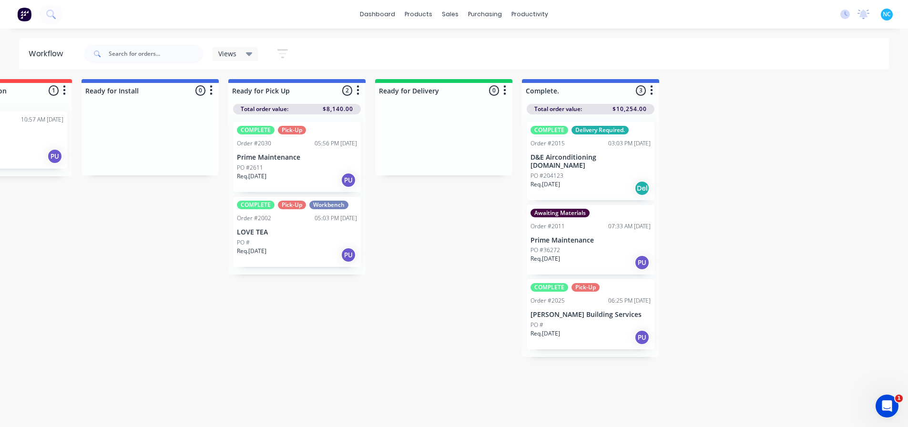
click at [597, 180] on div "Req. [DATE] Del" at bounding box center [590, 188] width 120 height 16
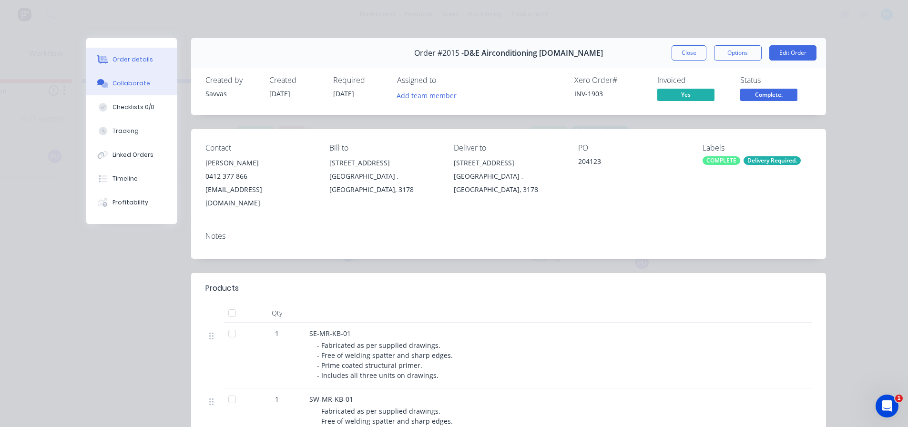
click at [120, 76] on button "Collaborate" at bounding box center [131, 83] width 91 height 24
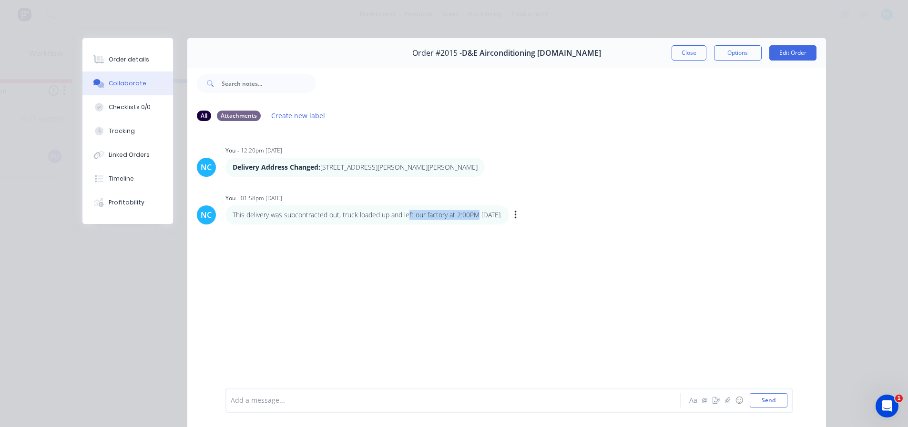
drag, startPoint x: 406, startPoint y: 215, endPoint x: 481, endPoint y: 215, distance: 74.8
click at [481, 215] on p "This delivery was subcontracted out, truck loaded up and left our factory at 2:…" at bounding box center [367, 215] width 269 height 10
click at [482, 215] on p "This delivery was subcontracted out, truck loaded up and left our factory at 2:…" at bounding box center [367, 215] width 269 height 10
click at [362, 167] on p "Delivery Address Changed: [STREET_ADDRESS][PERSON_NAME][PERSON_NAME]" at bounding box center [355, 167] width 245 height 10
click at [692, 48] on button "Close" at bounding box center [688, 52] width 35 height 15
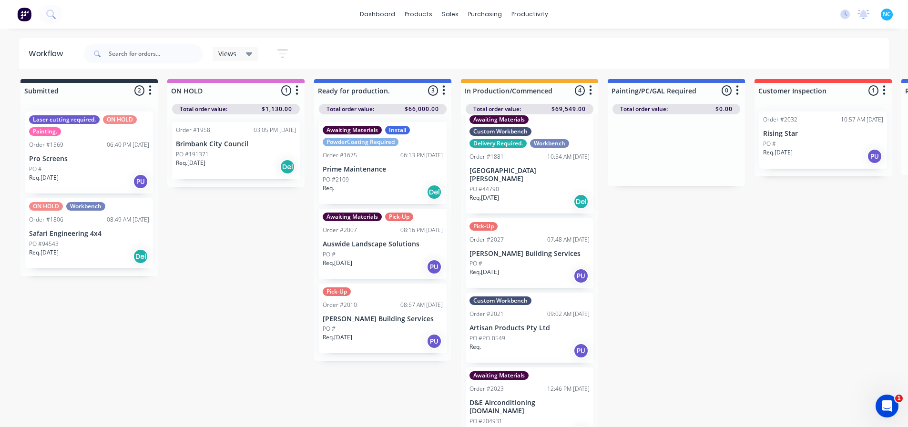
scroll to position [13, 0]
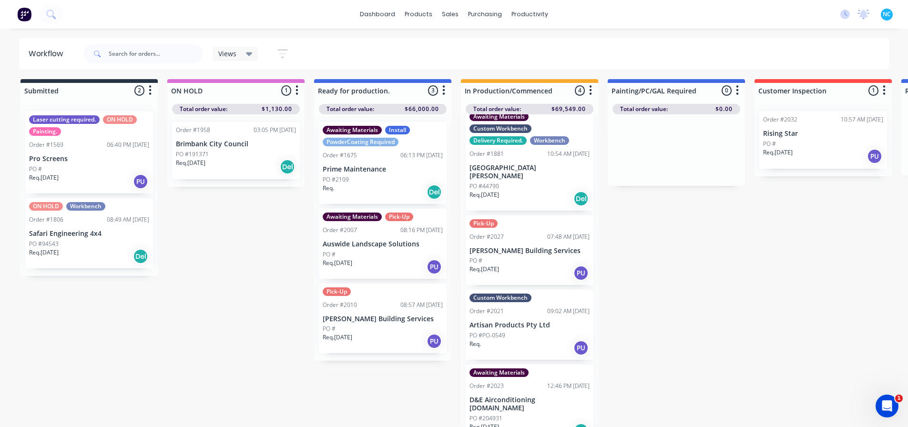
click at [517, 423] on div "Req. [DATE] Del" at bounding box center [529, 431] width 120 height 16
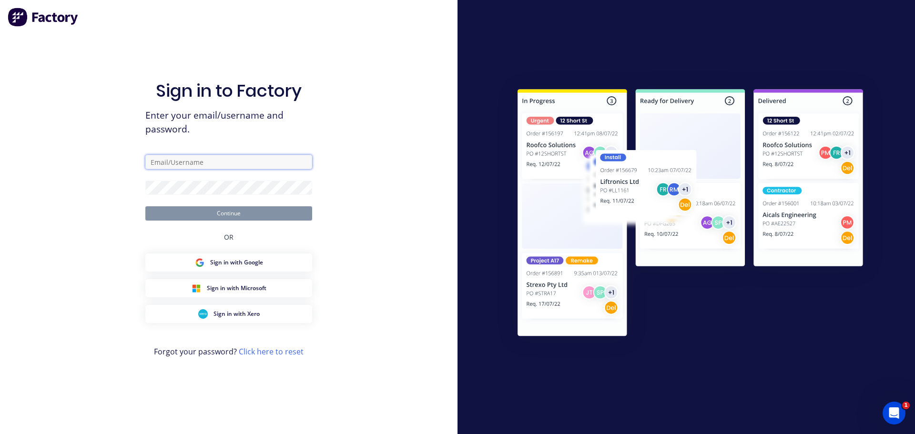
type input "[PERSON_NAME][EMAIL_ADDRESS][DOMAIN_NAME]"
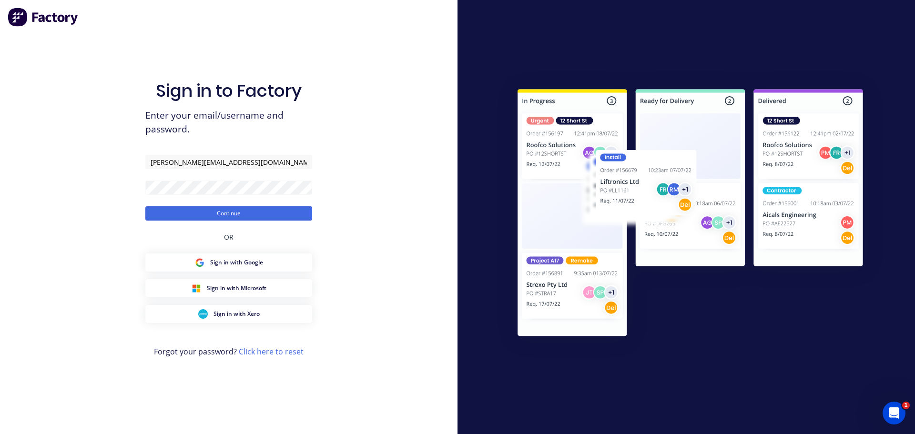
click at [228, 205] on form "[PERSON_NAME][EMAIL_ADDRESS][DOMAIN_NAME] Continue" at bounding box center [228, 188] width 167 height 66
click at [230, 211] on button "Continue" at bounding box center [228, 213] width 167 height 14
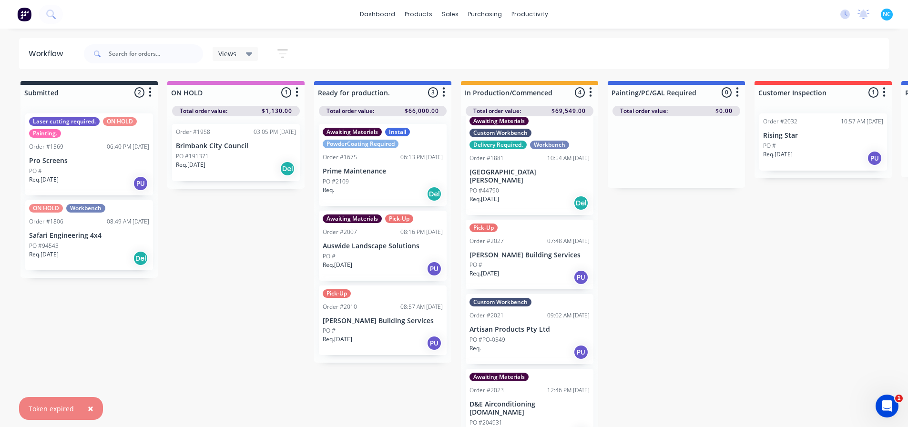
scroll to position [13, 0]
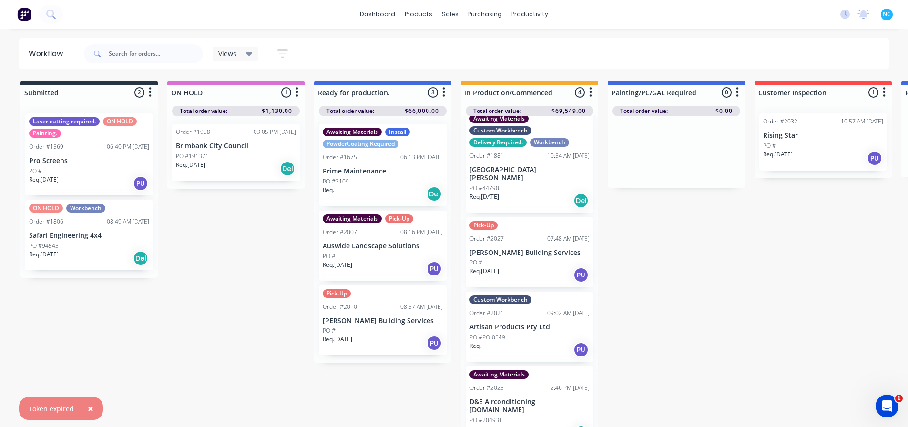
click at [549, 425] on div "Req. [DATE] Del" at bounding box center [529, 433] width 120 height 16
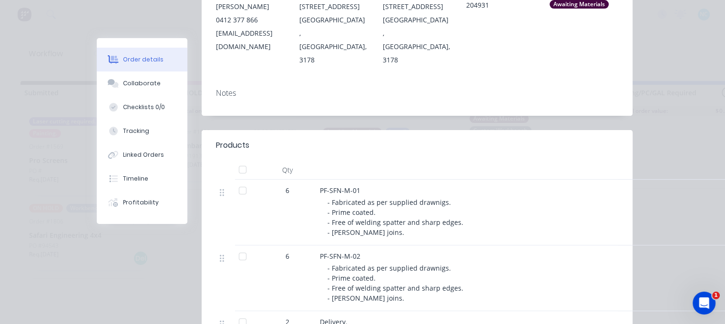
scroll to position [286, 0]
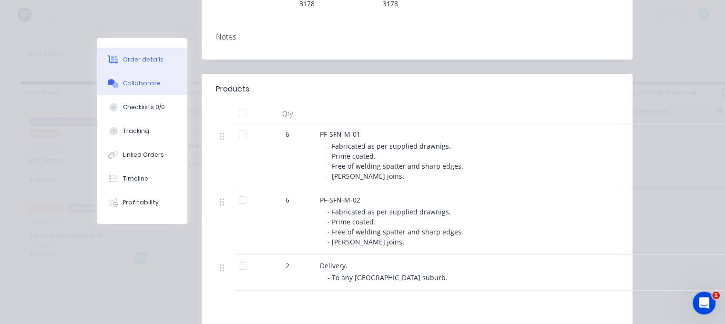
click at [129, 76] on button "Collaborate" at bounding box center [142, 83] width 91 height 24
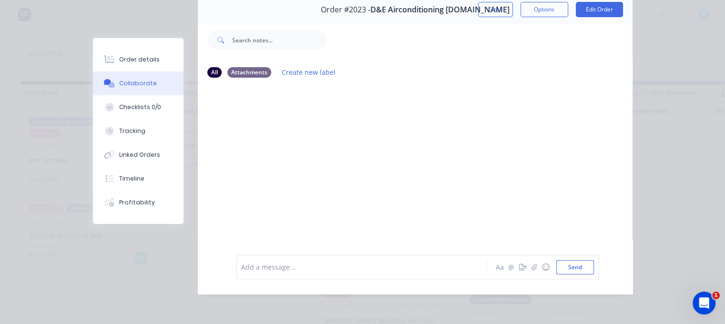
scroll to position [0, 0]
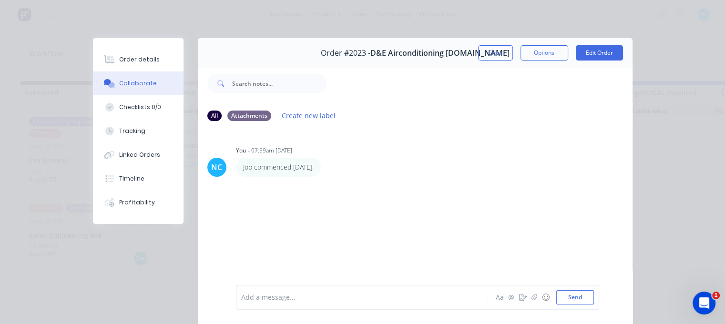
click at [132, 43] on div "Order details Collaborate Checklists 0/0 Tracking Linked Orders Timeline Profit…" at bounding box center [138, 131] width 91 height 186
click at [147, 62] on div "Order details" at bounding box center [139, 59] width 40 height 9
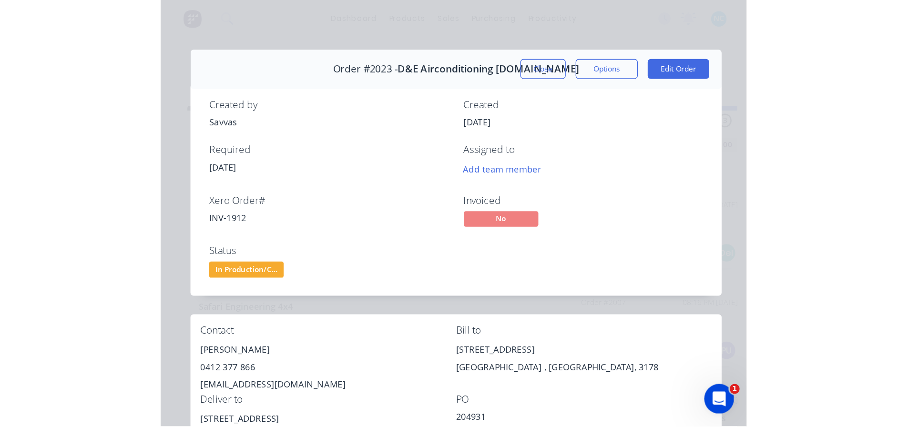
scroll to position [13, 0]
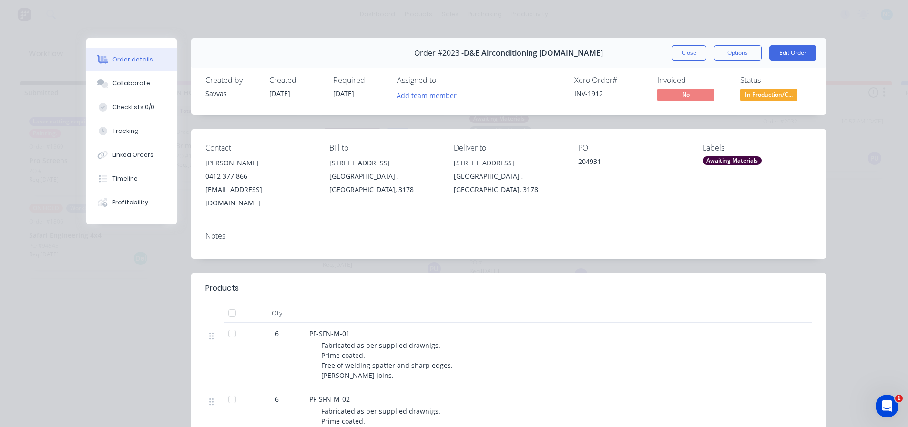
click at [680, 61] on div "Order #2023 - D&E Airconditioning [DOMAIN_NAME] Close Options Edit Order" at bounding box center [508, 53] width 635 height 30
click at [683, 59] on button "Close" at bounding box center [688, 52] width 35 height 15
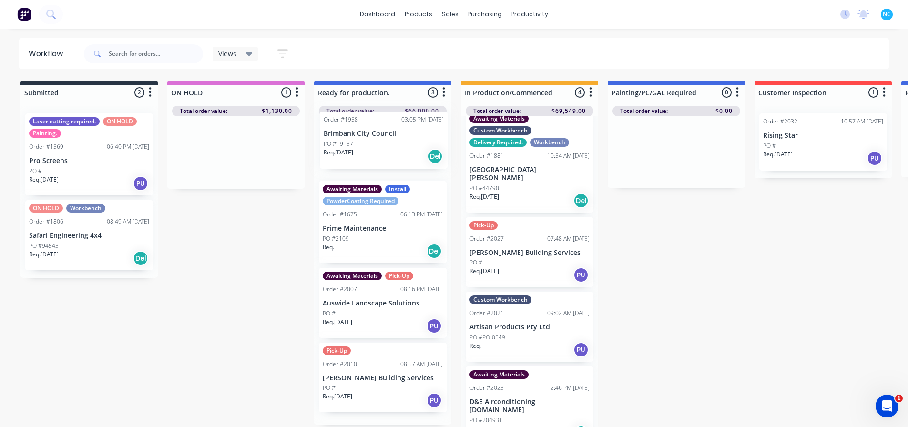
drag, startPoint x: 236, startPoint y: 168, endPoint x: 387, endPoint y: 160, distance: 151.3
click at [388, 158] on div "Submitted 2 Sort By Created date Required date Order number Customer name Most …" at bounding box center [856, 255] width 1727 height 348
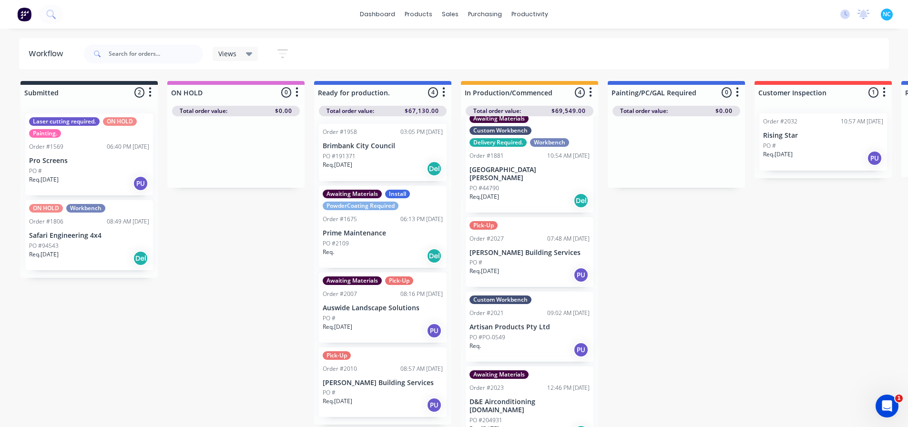
click at [385, 169] on div "Req. [DATE] Del" at bounding box center [383, 169] width 120 height 16
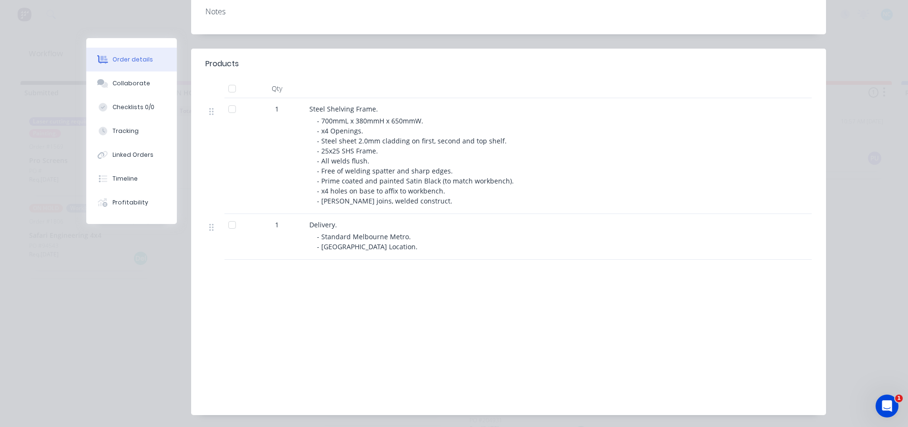
scroll to position [238, 0]
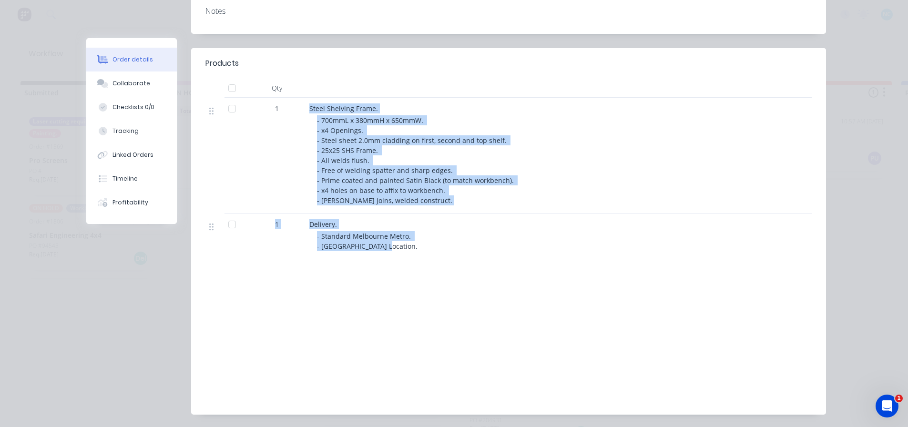
drag, startPoint x: 388, startPoint y: 240, endPoint x: 306, endPoint y: 97, distance: 164.4
click at [306, 98] on div "1 Steel Shelving Frame. - 700mmL x 380mmH x 650mmW. - x4 Openings. - Steel shee…" at bounding box center [508, 179] width 606 height 162
click at [329, 116] on span "- 700mmL x 380mmH x 650mmW. - x4 Openings. - Steel sheet 2.0mm cladding on firs…" at bounding box center [416, 160] width 199 height 89
drag, startPoint x: 319, startPoint y: 101, endPoint x: 470, endPoint y: 196, distance: 178.6
click at [470, 196] on div "Steel Shelving Frame. - 700mmL x 380mmH x 650mmW. - x4 Openings. - Steel sheet …" at bounding box center [495, 156] width 381 height 116
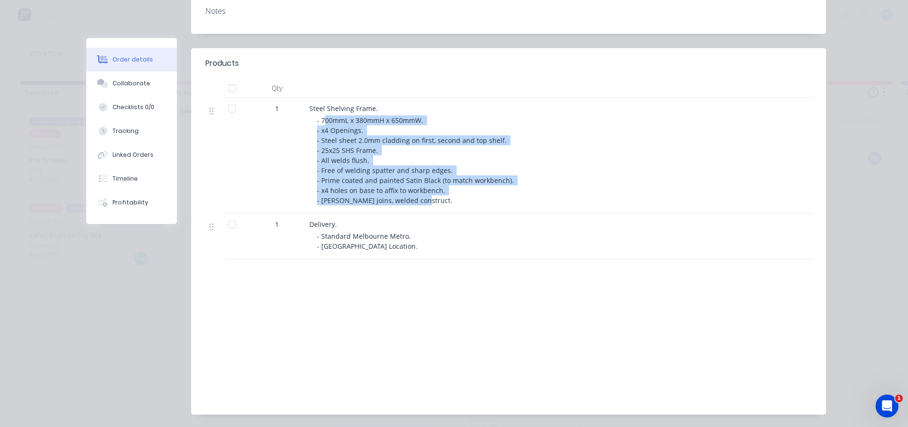
click at [470, 196] on div "Steel Shelving Frame. - 700mmL x 380mmH x 650mmW. - x4 Openings. - Steel sheet …" at bounding box center [495, 156] width 381 height 116
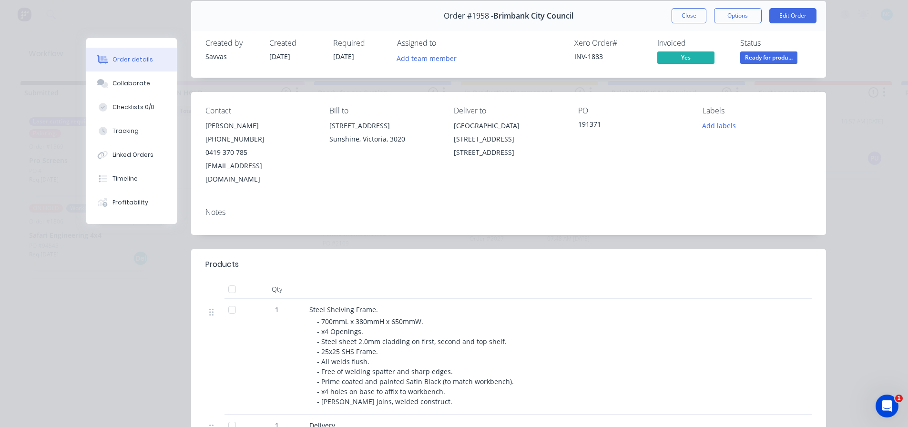
scroll to position [143, 0]
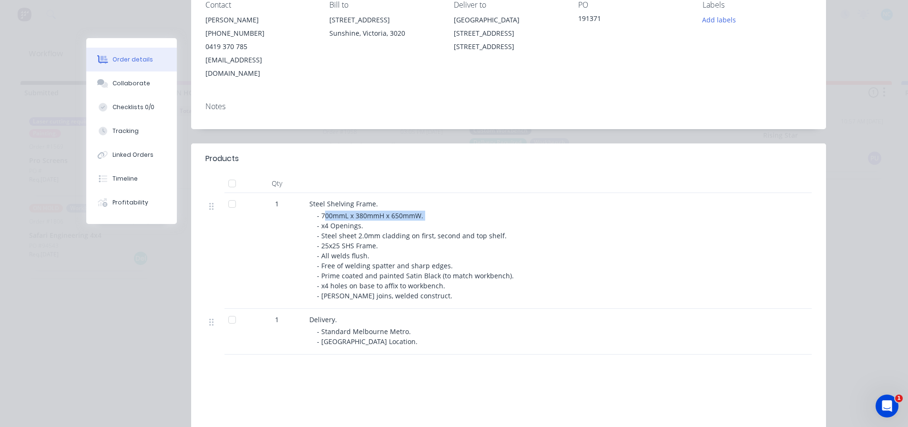
drag, startPoint x: 322, startPoint y: 207, endPoint x: 451, endPoint y: 201, distance: 129.2
click at [451, 211] on div "- 700mmL x 380mmH x 650mmW. - x4 Openings. - Steel sheet 2.0mm cladding on firs…" at bounding box center [500, 256] width 366 height 90
click at [451, 212] on div "- 700mmL x 380mmH x 650mmW. - x4 Openings. - Steel sheet 2.0mm cladding on firs…" at bounding box center [500, 256] width 366 height 90
drag, startPoint x: 375, startPoint y: 220, endPoint x: 535, endPoint y: 233, distance: 160.1
click at [535, 233] on div "- 700mmL x 380mmH x 650mmW. - x4 Openings. - Steel sheet 2.0mm cladding on firs…" at bounding box center [500, 256] width 366 height 90
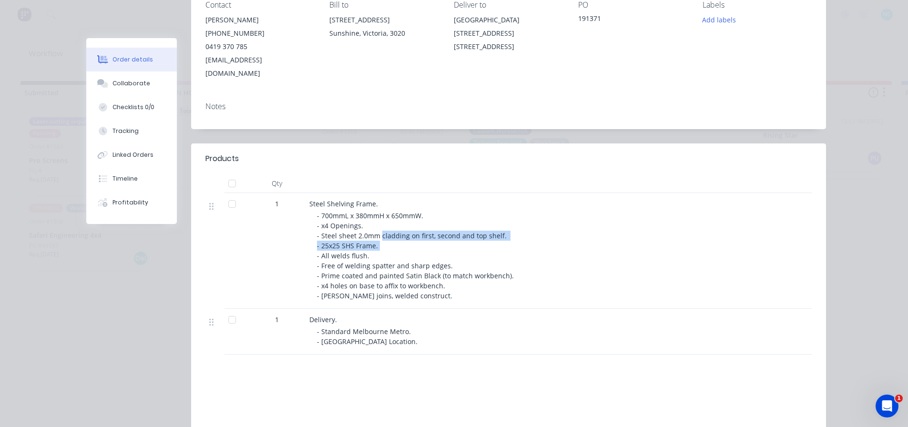
click at [535, 233] on div "- 700mmL x 380mmH x 650mmW. - x4 Openings. - Steel sheet 2.0mm cladding on firs…" at bounding box center [500, 256] width 366 height 90
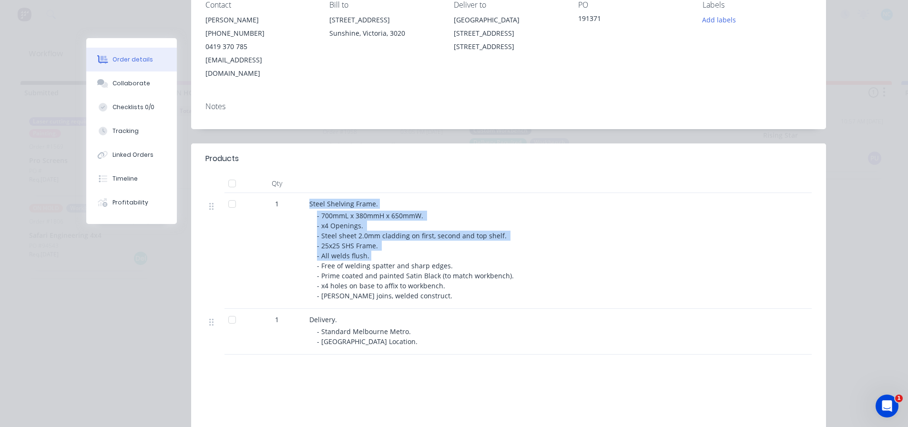
drag, startPoint x: 300, startPoint y: 241, endPoint x: 457, endPoint y: 247, distance: 156.9
click at [457, 247] on div "1 Steel Shelving Frame. - 700mmL x 380mmH x 650mmW. - x4 Openings. - Steel shee…" at bounding box center [508, 251] width 606 height 116
click at [446, 247] on div "- 700mmL x 380mmH x 650mmW. - x4 Openings. - Steel sheet 2.0mm cladding on firs…" at bounding box center [500, 256] width 366 height 90
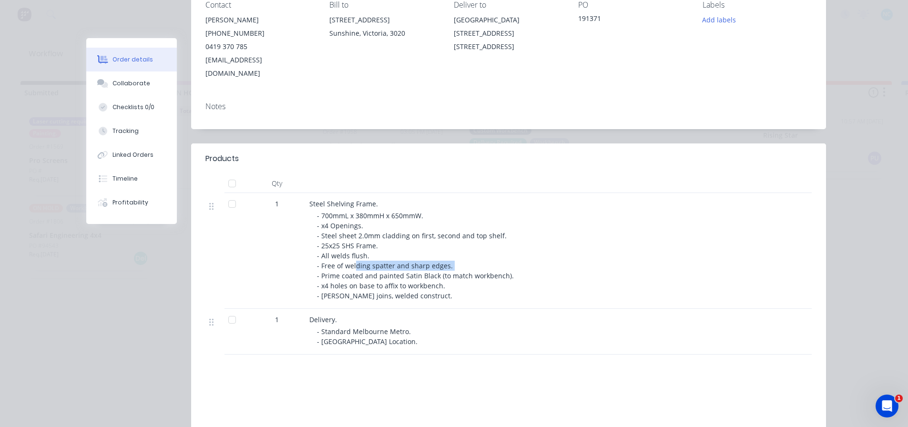
drag, startPoint x: 351, startPoint y: 253, endPoint x: 477, endPoint y: 248, distance: 126.8
click at [477, 248] on div "- 700mmL x 380mmH x 650mmW. - x4 Openings. - Steel sheet 2.0mm cladding on firs…" at bounding box center [500, 256] width 366 height 90
drag, startPoint x: 445, startPoint y: 252, endPoint x: 423, endPoint y: 264, distance: 24.9
click at [444, 253] on span "- 700mmL x 380mmH x 650mmW. - x4 Openings. - Steel sheet 2.0mm cladding on firs…" at bounding box center [416, 255] width 199 height 89
drag, startPoint x: 346, startPoint y: 273, endPoint x: 327, endPoint y: 260, distance: 23.0
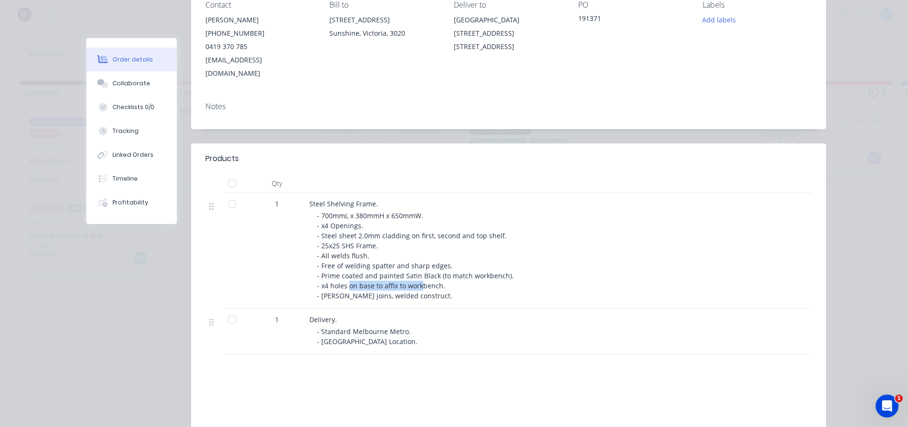
click at [423, 266] on span "- 700mmL x 380mmH x 650mmW. - x4 Openings. - Steel sheet 2.0mm cladding on firs…" at bounding box center [416, 255] width 199 height 89
click at [318, 260] on span "- 700mmL x 380mmH x 650mmW. - x4 Openings. - Steel sheet 2.0mm cladding on firs…" at bounding box center [416, 255] width 199 height 89
drag, startPoint x: 314, startPoint y: 261, endPoint x: 564, endPoint y: 261, distance: 250.1
click at [564, 261] on div "- 700mmL x 380mmH x 650mmW. - x4 Openings. - Steel sheet 2.0mm cladding on firs…" at bounding box center [500, 256] width 366 height 90
click at [556, 260] on div "- 700mmL x 380mmH x 650mmW. - x4 Openings. - Steel sheet 2.0mm cladding on firs…" at bounding box center [500, 256] width 366 height 90
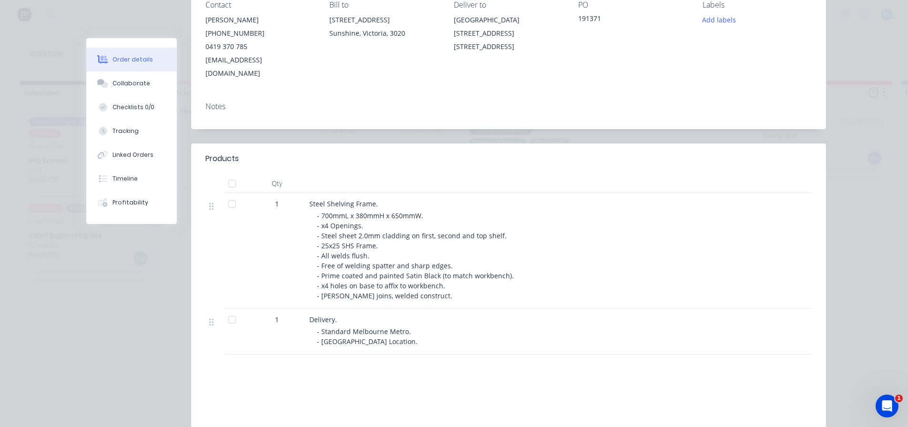
click at [262, 252] on div "1" at bounding box center [276, 251] width 57 height 116
drag, startPoint x: 323, startPoint y: 266, endPoint x: 476, endPoint y: 266, distance: 152.9
click at [476, 266] on span "- 700mmL x 380mmH x 650mmW. - x4 Openings. - Steel sheet 2.0mm cladding on firs…" at bounding box center [416, 255] width 199 height 89
drag, startPoint x: 302, startPoint y: 268, endPoint x: 468, endPoint y: 281, distance: 167.2
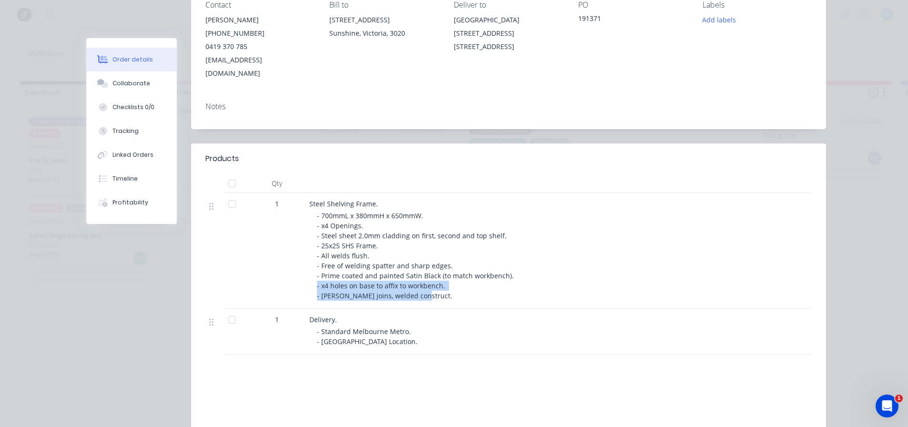
click at [468, 281] on div "Steel Shelving Frame. - 700mmL x 380mmH x 650mmW. - x4 Openings. - Steel sheet …" at bounding box center [495, 251] width 381 height 116
click at [470, 280] on div "- 700mmL x 380mmH x 650mmW. - x4 Openings. - Steel sheet 2.0mm cladding on firs…" at bounding box center [500, 256] width 366 height 90
drag, startPoint x: 307, startPoint y: 273, endPoint x: 435, endPoint y: 273, distance: 128.2
click at [435, 273] on div "Steel Shelving Frame. - 700mmL x 380mmH x 650mmW. - x4 Openings. - Steel sheet …" at bounding box center [495, 251] width 381 height 116
click at [435, 273] on span "- 700mmL x 380mmH x 650mmW. - x4 Openings. - Steel sheet 2.0mm cladding on firs…" at bounding box center [416, 255] width 199 height 89
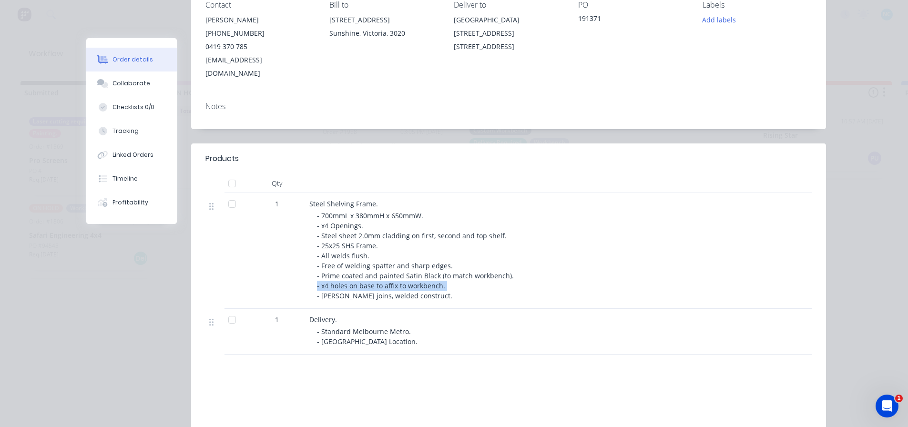
drag, startPoint x: 453, startPoint y: 273, endPoint x: 314, endPoint y: 274, distance: 139.1
click at [317, 274] on div "- 700mmL x 380mmH x 650mmW. - x4 Openings. - Steel sheet 2.0mm cladding on firs…" at bounding box center [500, 256] width 366 height 90
click at [305, 276] on div "Steel Shelving Frame. - 700mmL x 380mmH x 650mmW. - x4 Openings. - Steel sheet …" at bounding box center [495, 251] width 381 height 116
drag, startPoint x: 369, startPoint y: 289, endPoint x: 457, endPoint y: 291, distance: 88.2
click at [457, 291] on div "Steel Shelving Frame. - 700mmL x 380mmH x 650mmW. - x4 Openings. - Steel sheet …" at bounding box center [495, 251] width 381 height 116
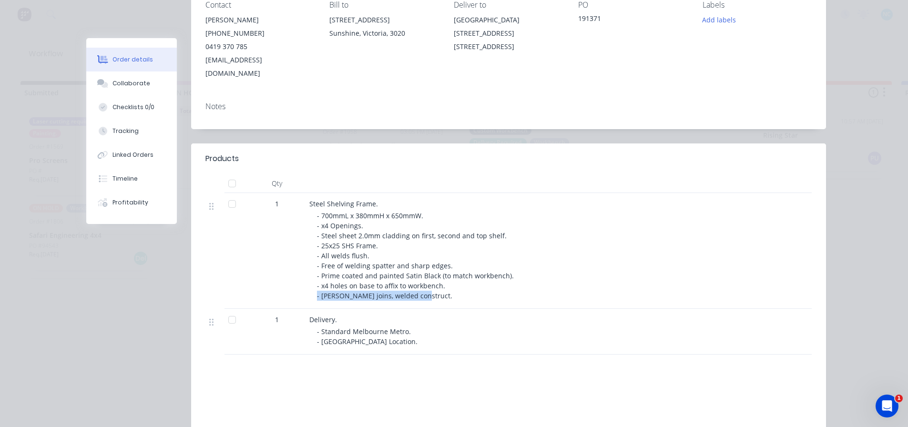
click at [457, 289] on div "Steel Shelving Frame. - 700mmL x 380mmH x 650mmW. - x4 Openings. - Steel sheet …" at bounding box center [495, 251] width 381 height 116
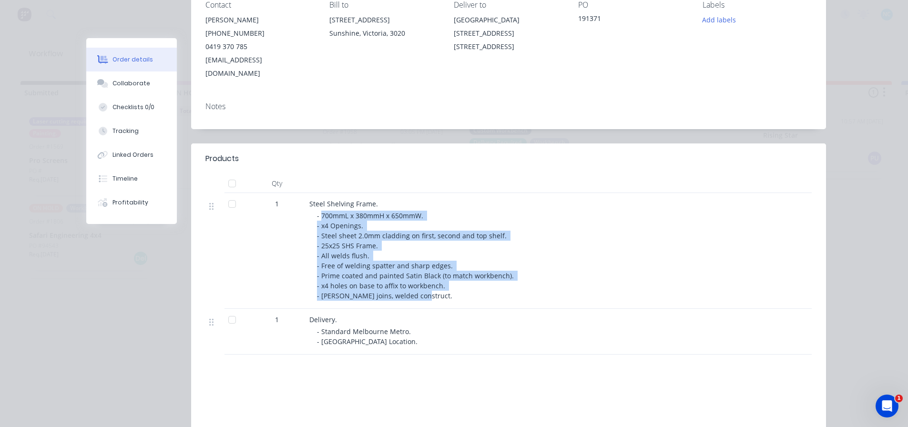
drag, startPoint x: 443, startPoint y: 281, endPoint x: 317, endPoint y: 199, distance: 149.9
click at [317, 211] on div "- 700mmL x 380mmH x 650mmW. - x4 Openings. - Steel sheet 2.0mm cladding on firs…" at bounding box center [500, 256] width 366 height 90
click at [317, 211] on span "- 700mmL x 380mmH x 650mmW. - x4 Openings. - Steel sheet 2.0mm cladding on firs…" at bounding box center [416, 255] width 199 height 89
drag, startPoint x: 476, startPoint y: 295, endPoint x: 279, endPoint y: 191, distance: 223.2
click at [279, 193] on div "1 Steel Shelving Frame. - 700mmL x 380mmH x 650mmW. - x4 Openings. - Steel shee…" at bounding box center [508, 274] width 606 height 162
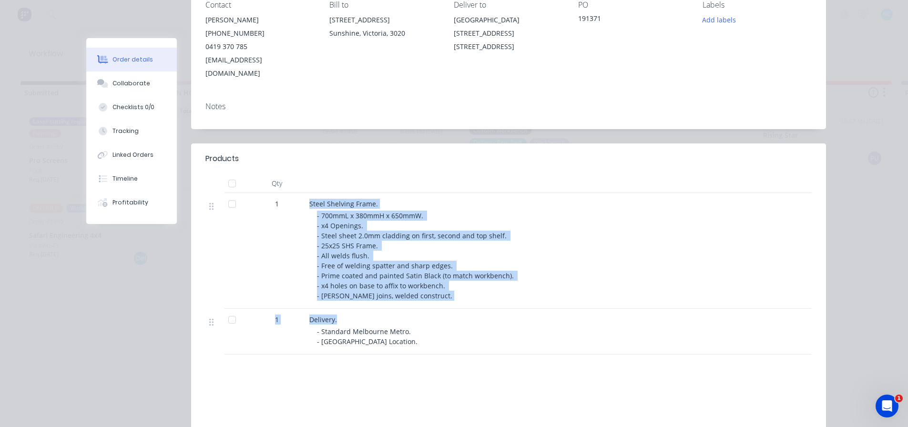
click at [376, 229] on div "- 700mmL x 380mmH x 650mmW. - x4 Openings. - Steel sheet 2.0mm cladding on firs…" at bounding box center [500, 256] width 366 height 90
drag, startPoint x: 327, startPoint y: 217, endPoint x: 507, endPoint y: 285, distance: 192.7
click at [507, 285] on div "- 700mmL x 380mmH x 650mmW. - x4 Openings. - Steel sheet 2.0mm cladding on firs…" at bounding box center [500, 256] width 366 height 90
drag, startPoint x: 468, startPoint y: 294, endPoint x: 275, endPoint y: 190, distance: 219.6
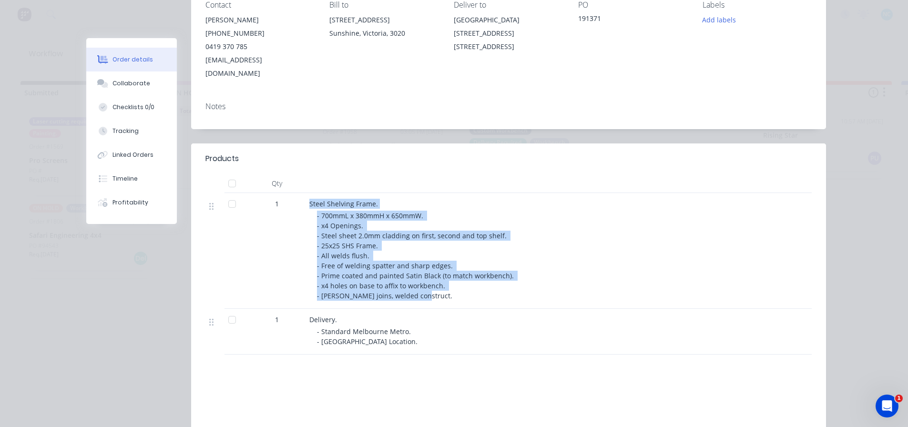
click at [275, 193] on div "1 Steel Shelving Frame. - 700mmL x 380mmH x 650mmW. - x4 Openings. - Steel shee…" at bounding box center [508, 251] width 606 height 116
click at [410, 282] on span "- 700mmL x 380mmH x 650mmW. - x4 Openings. - Steel sheet 2.0mm cladding on firs…" at bounding box center [416, 255] width 199 height 89
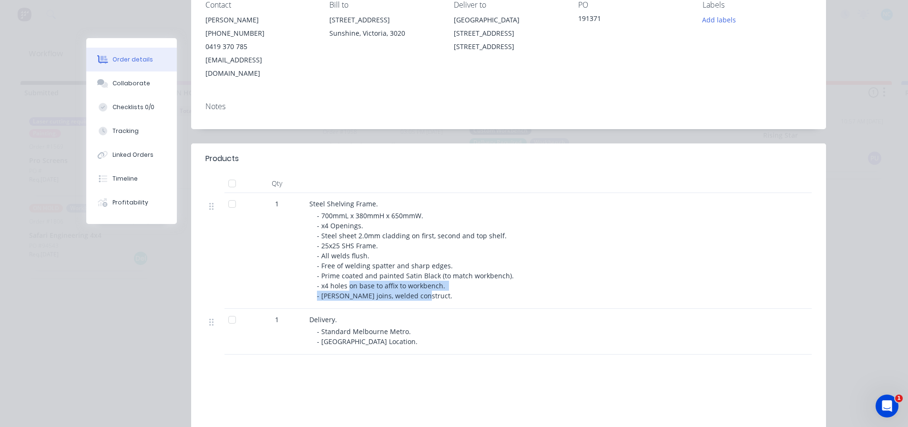
drag, startPoint x: 345, startPoint y: 275, endPoint x: 579, endPoint y: 278, distance: 234.0
click at [579, 278] on div "- 700mmL x 380mmH x 650mmW. - x4 Openings. - Steel sheet 2.0mm cladding on firs…" at bounding box center [500, 256] width 366 height 90
click at [580, 278] on div "- 700mmL x 380mmH x 650mmW. - x4 Openings. - Steel sheet 2.0mm cladding on firs…" at bounding box center [500, 256] width 366 height 90
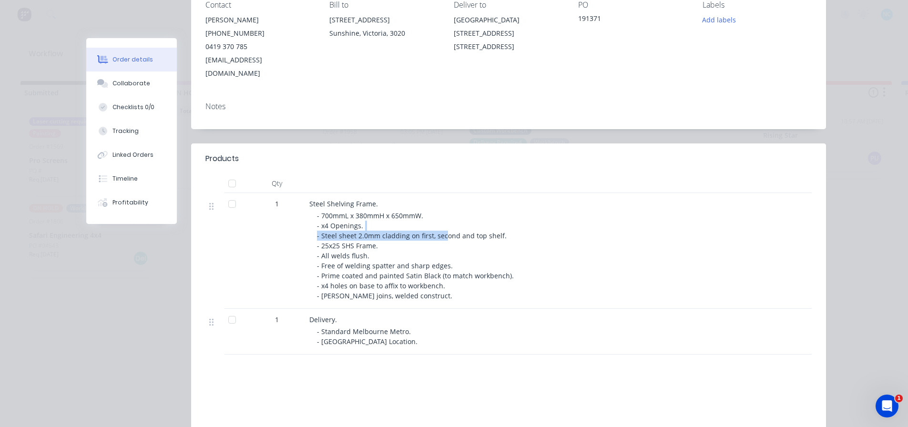
drag, startPoint x: 386, startPoint y: 210, endPoint x: 440, endPoint y: 250, distance: 67.1
click at [405, 221] on span "- 700mmL x 380mmH x 650mmW. - x4 Openings. - Steel sheet 2.0mm cladding on firs…" at bounding box center [416, 255] width 199 height 89
click at [440, 250] on span "- 700mmL x 380mmH x 650mmW. - x4 Openings. - Steel sheet 2.0mm cladding on firs…" at bounding box center [416, 255] width 199 height 89
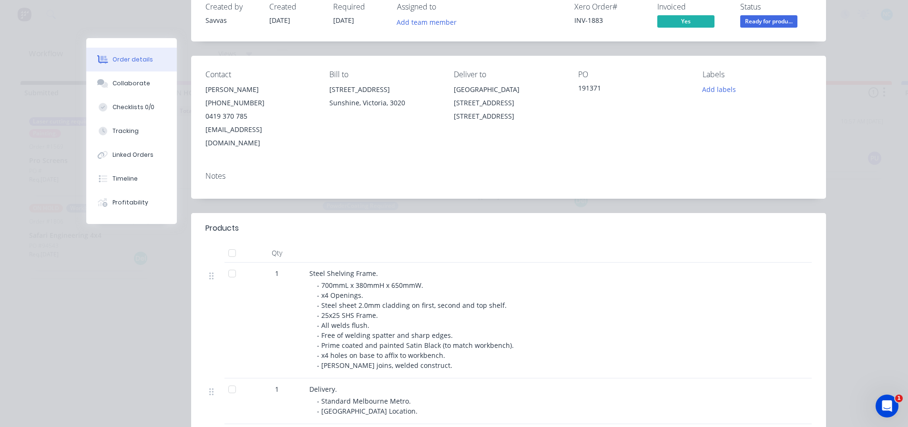
scroll to position [0, 0]
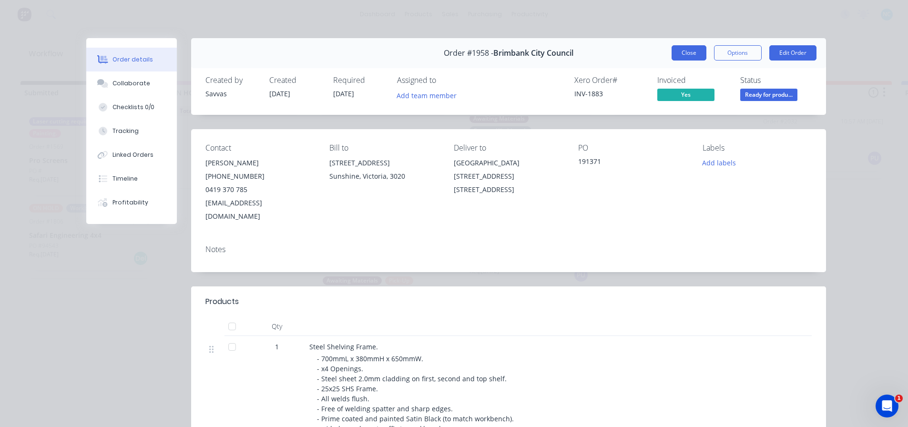
click at [691, 51] on button "Close" at bounding box center [688, 52] width 35 height 15
